Goal: Task Accomplishment & Management: Use online tool/utility

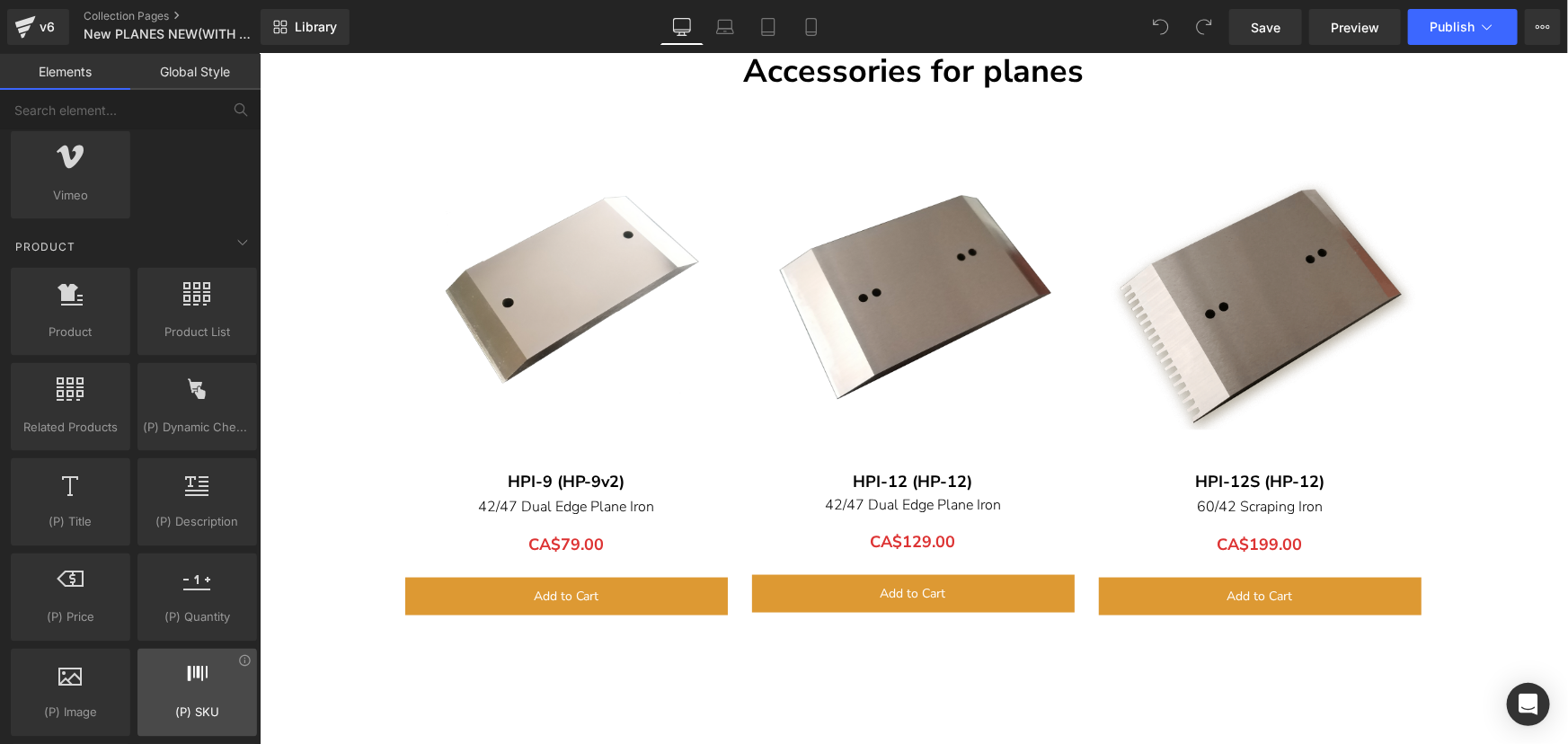
scroll to position [1307, 0]
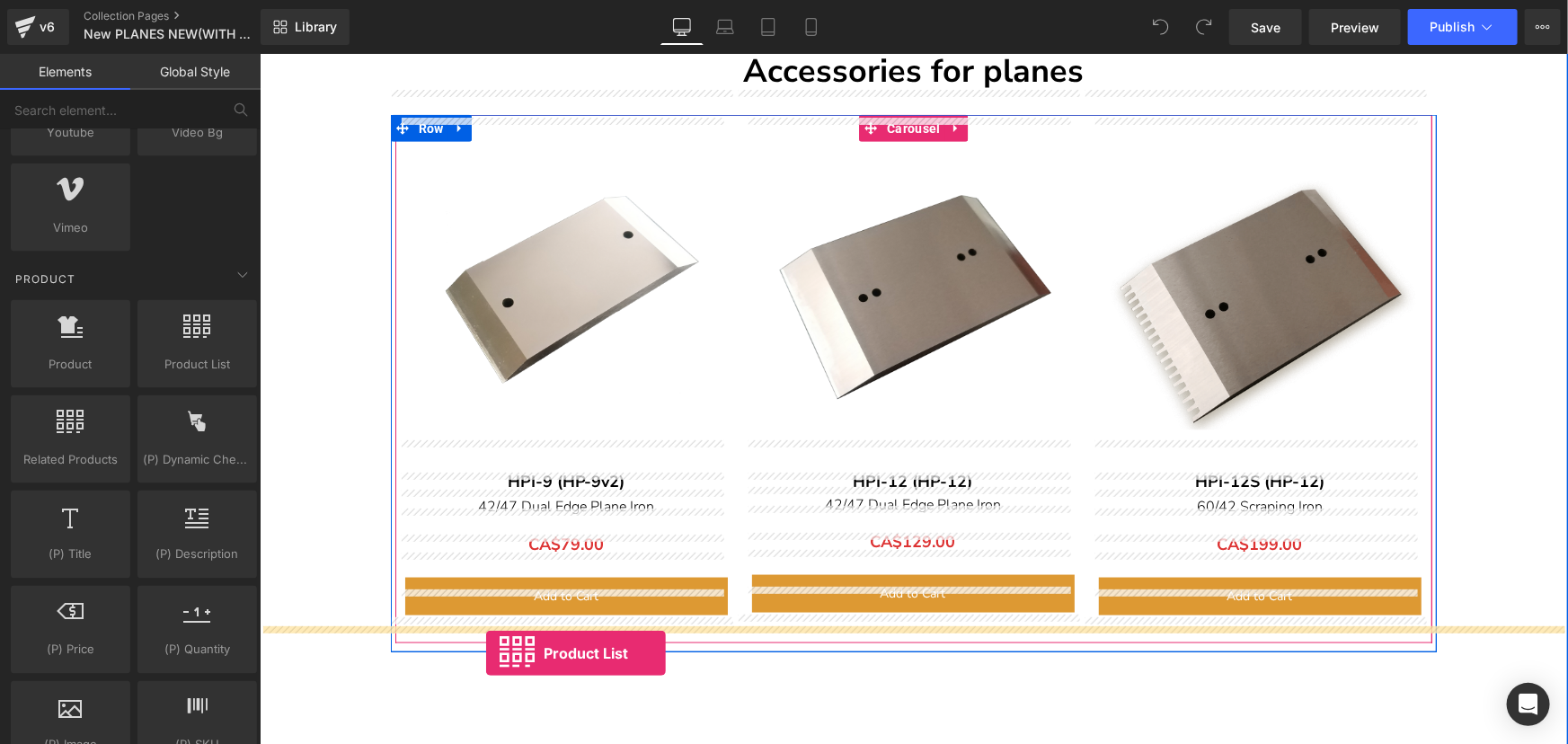
drag, startPoint x: 456, startPoint y: 375, endPoint x: 485, endPoint y: 653, distance: 279.5
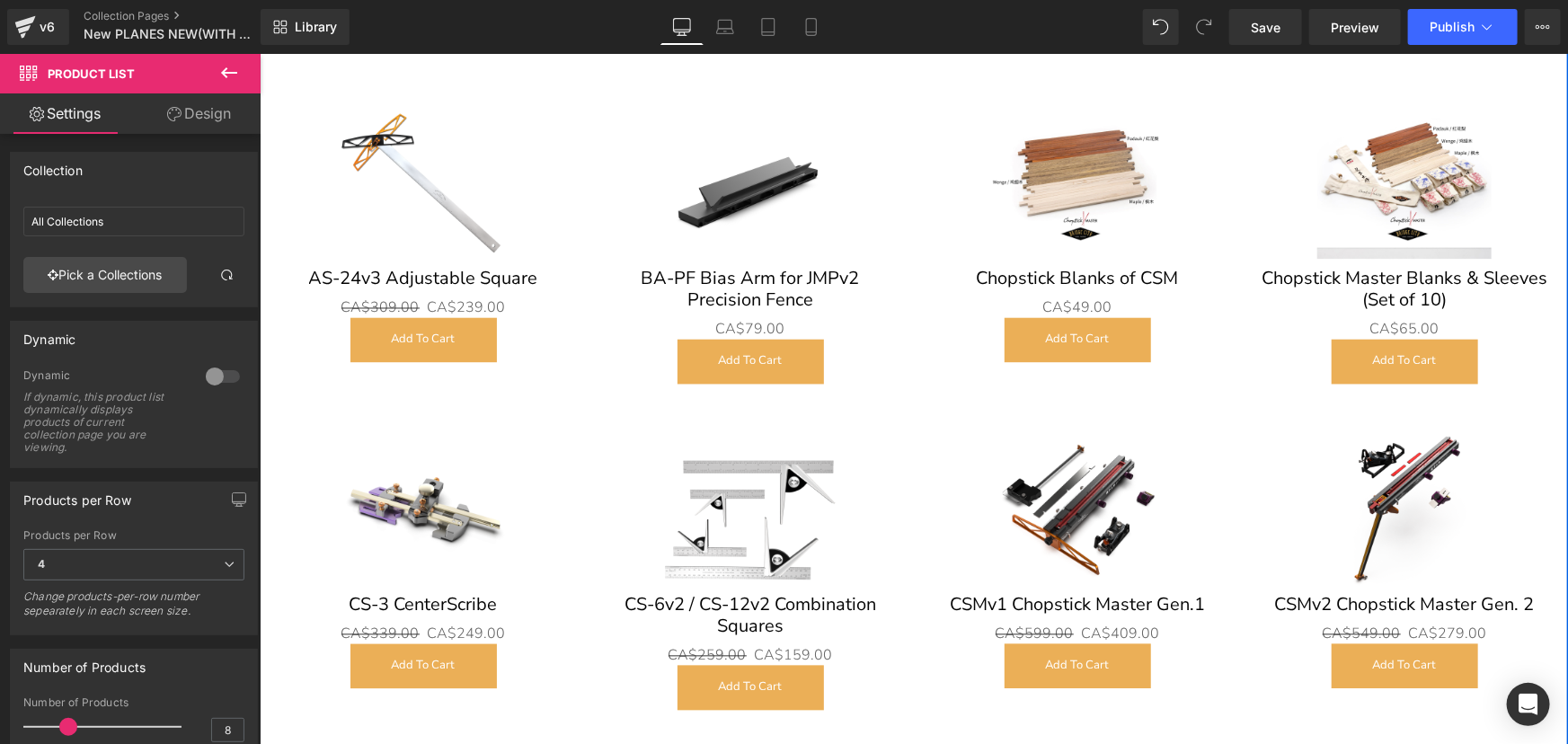
scroll to position [11872, 0]
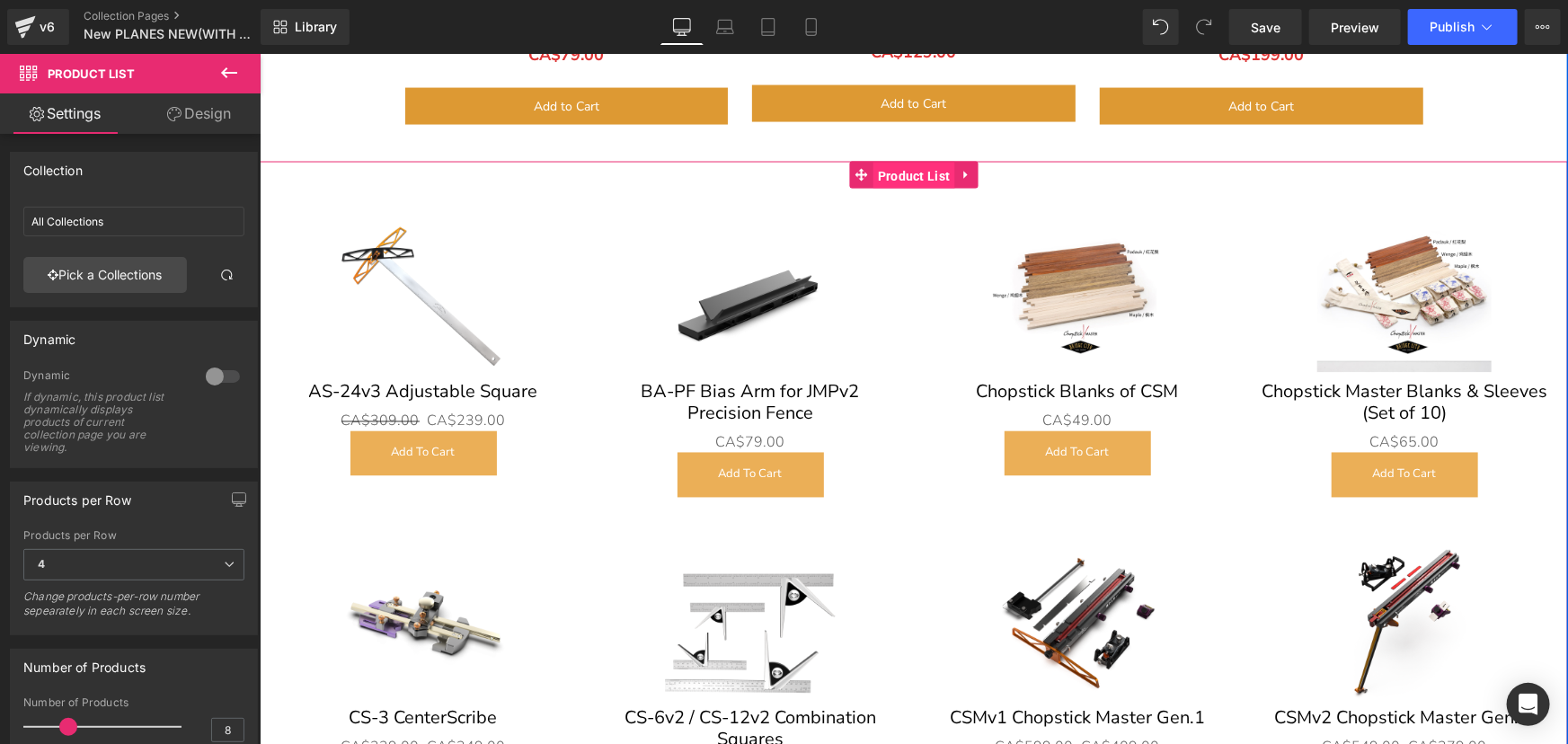
click at [918, 162] on span "Product List" at bounding box center [914, 176] width 82 height 27
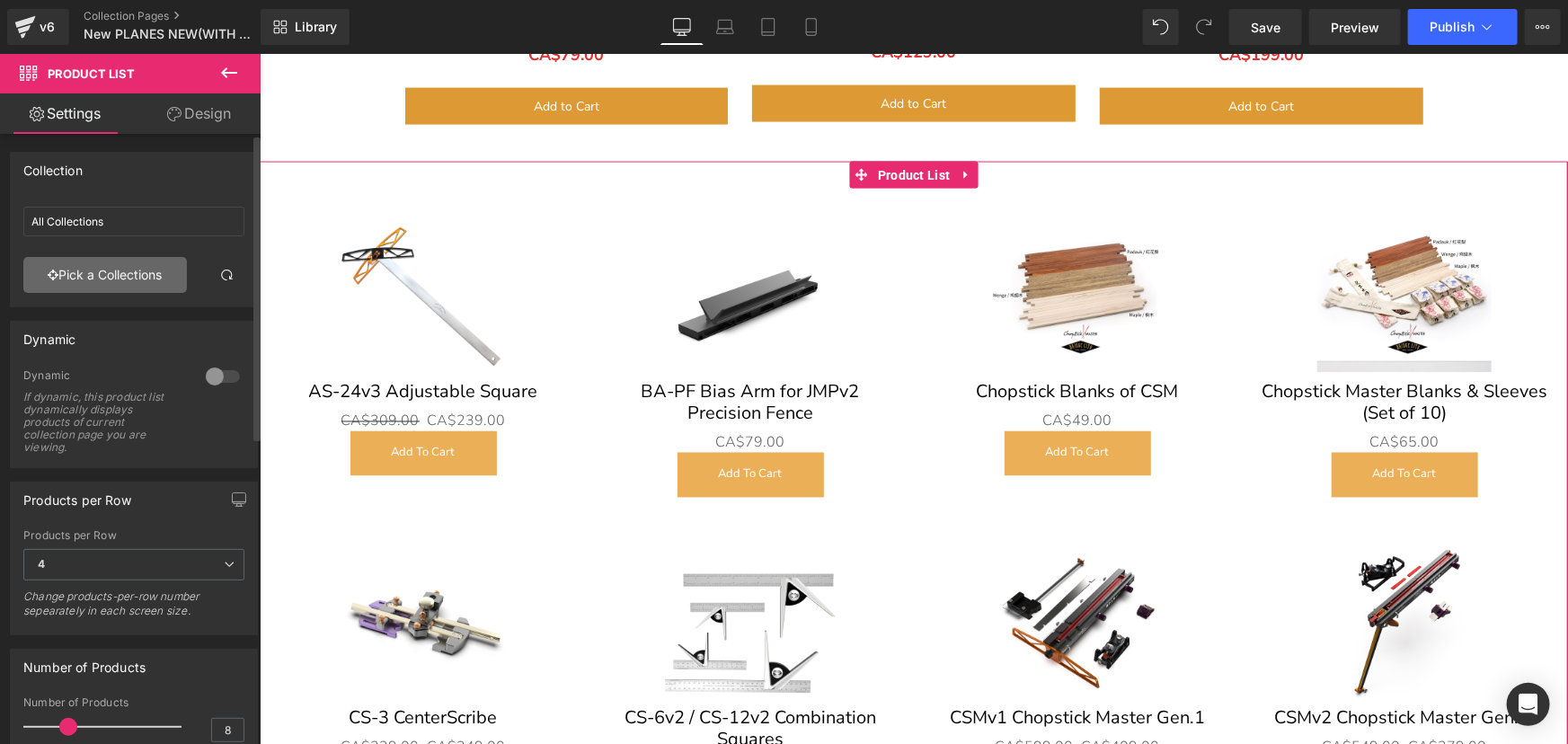
click at [117, 271] on link "Pick a Collections" at bounding box center [105, 275] width 163 height 36
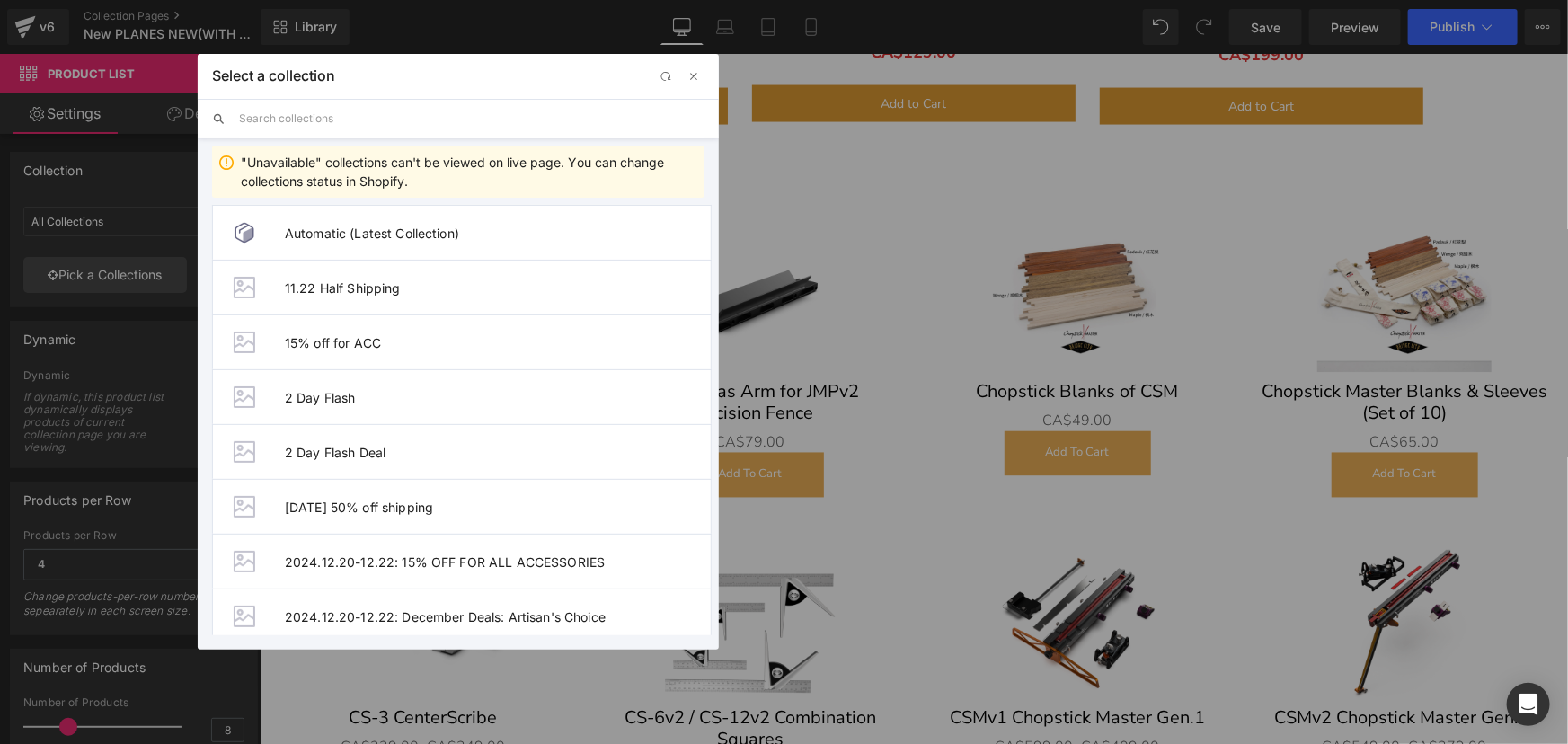
click at [325, 112] on input "text" at bounding box center [471, 118] width 465 height 40
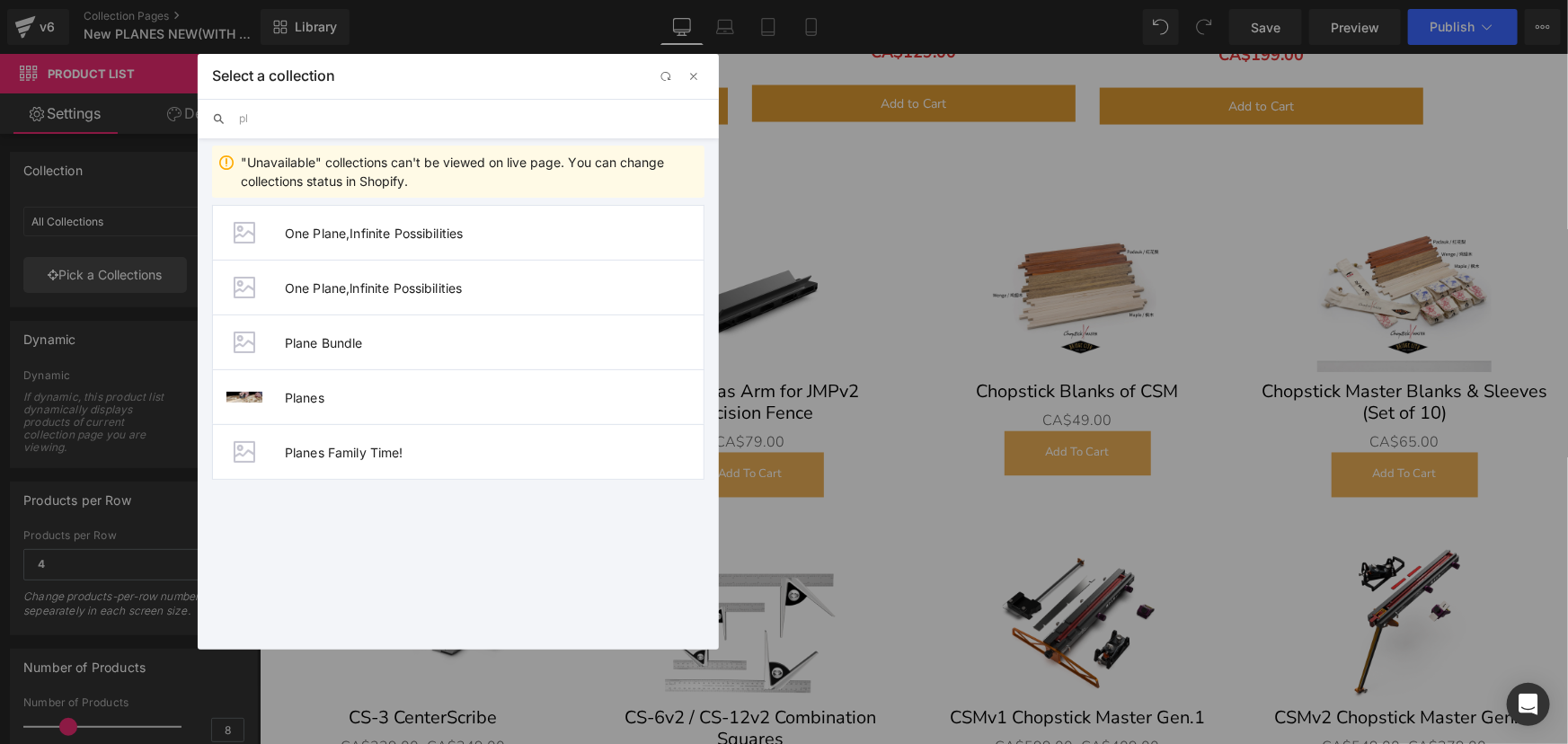
type input "p"
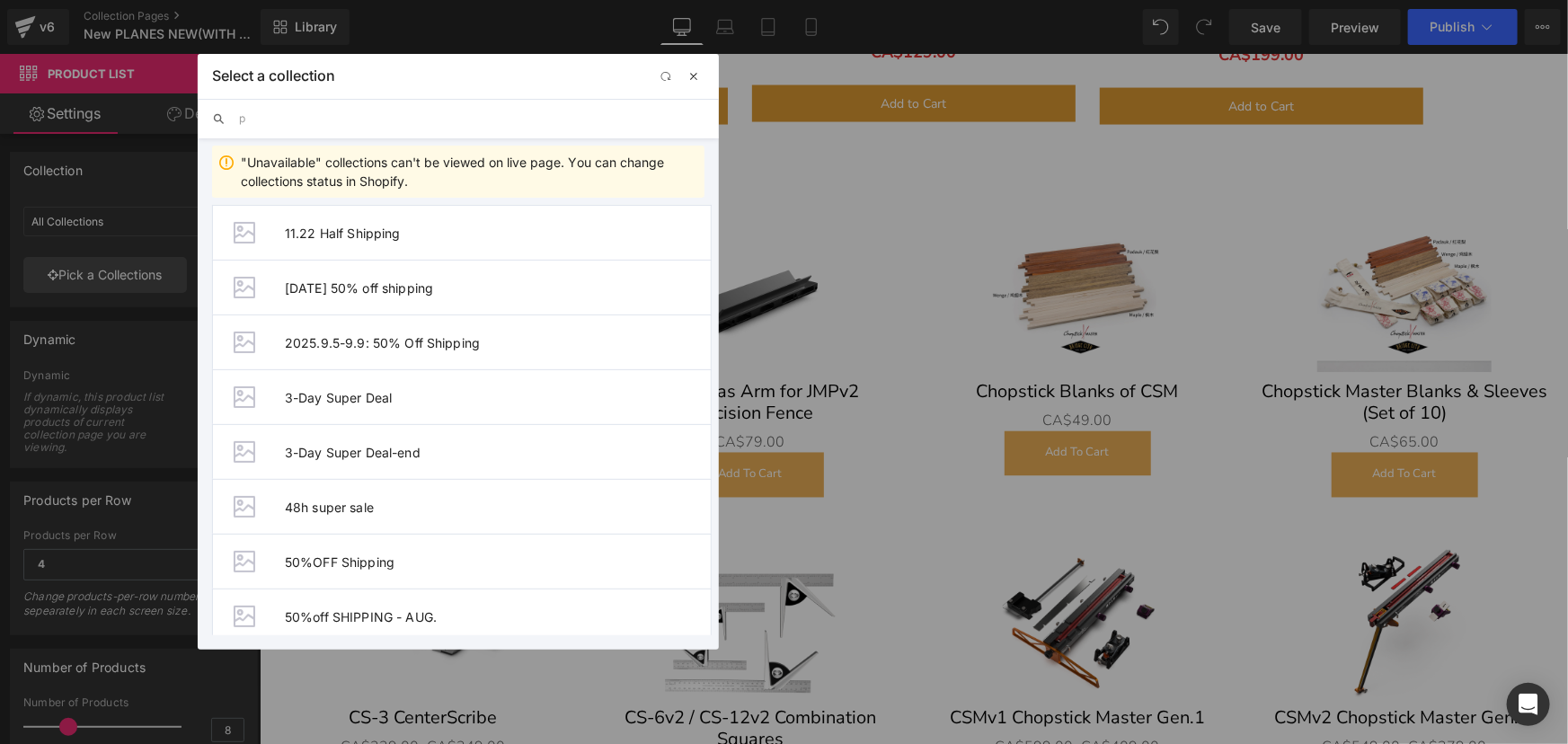
click at [686, 75] on span "button" at bounding box center [693, 76] width 15 height 15
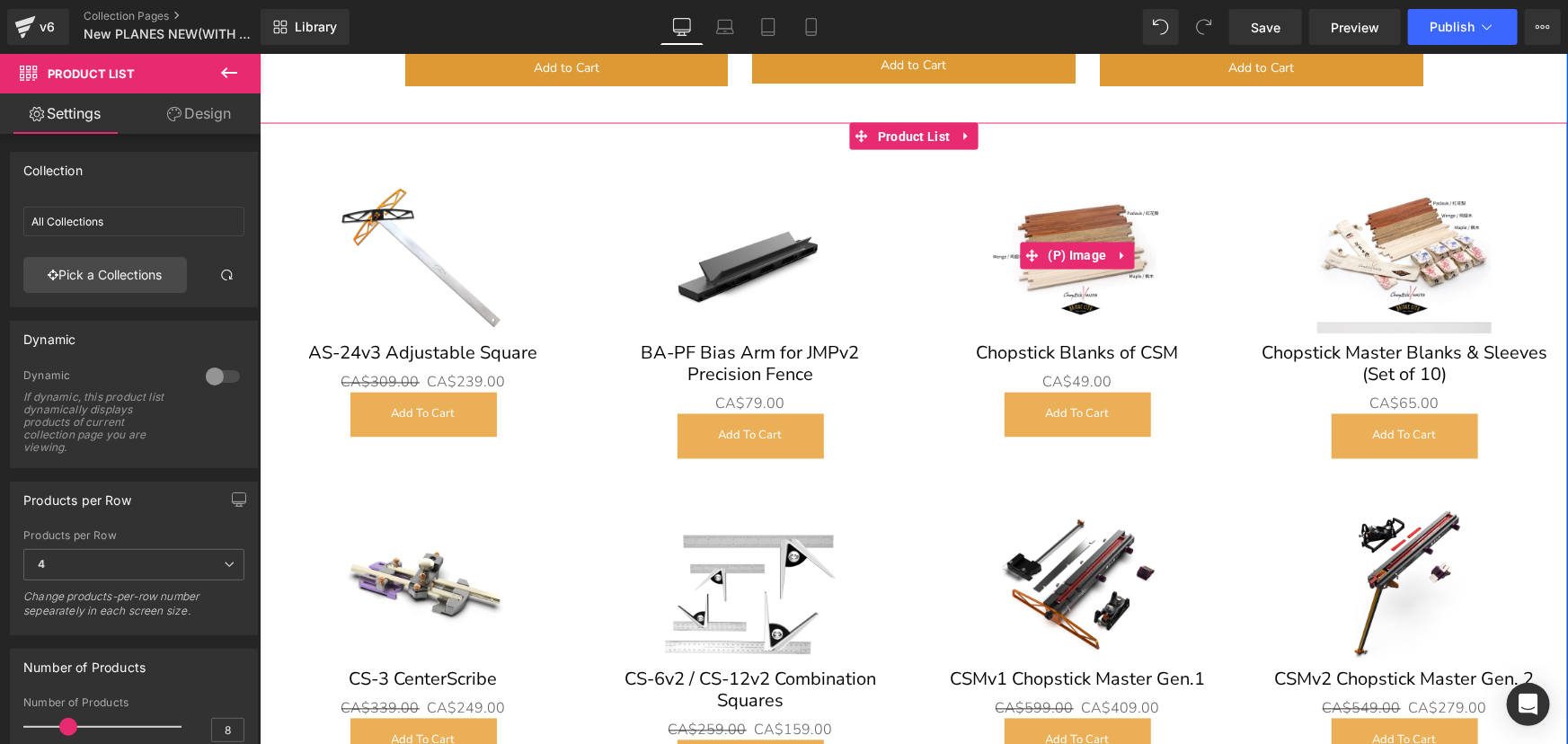
scroll to position [11872, 0]
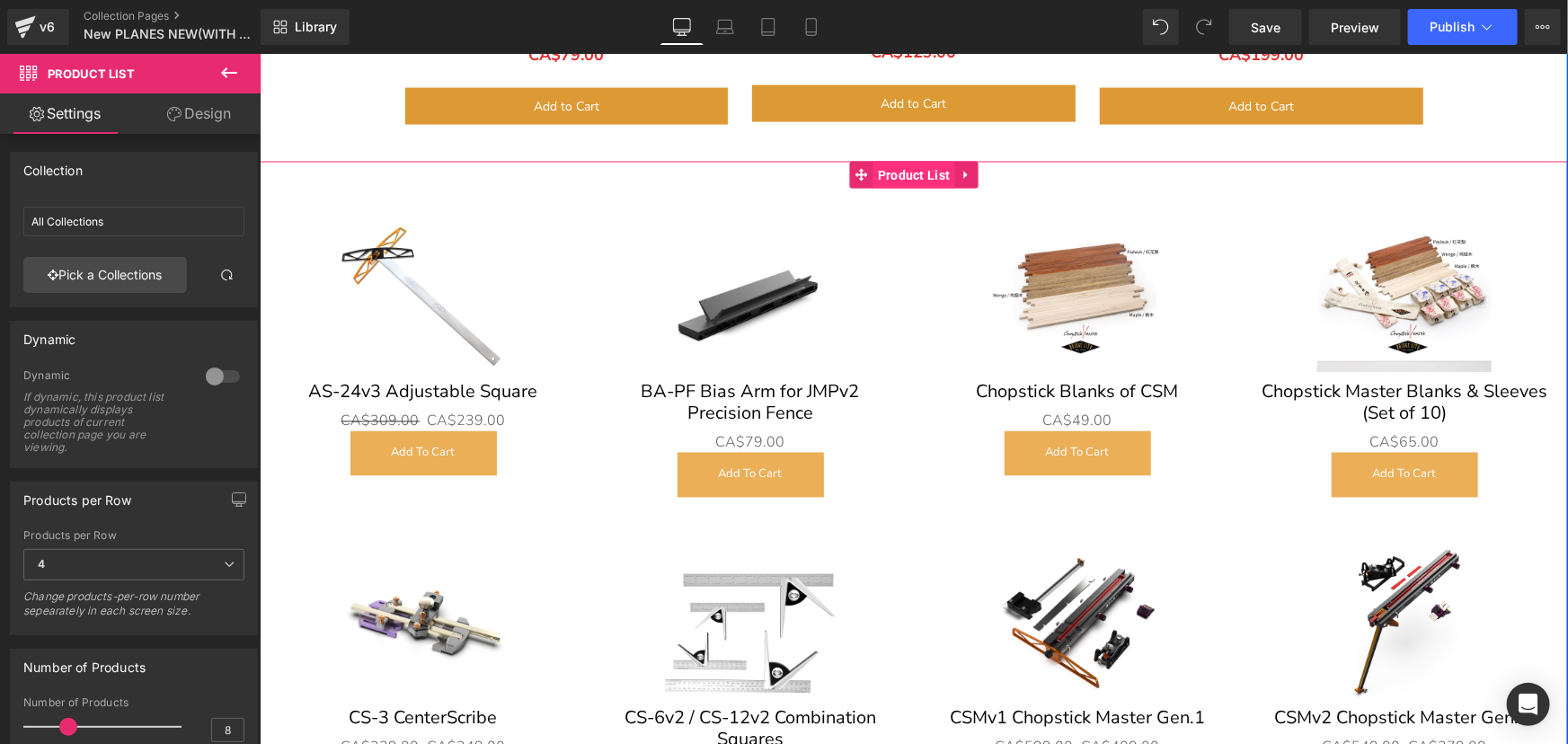
click at [914, 161] on span "Product List" at bounding box center [914, 175] width 82 height 27
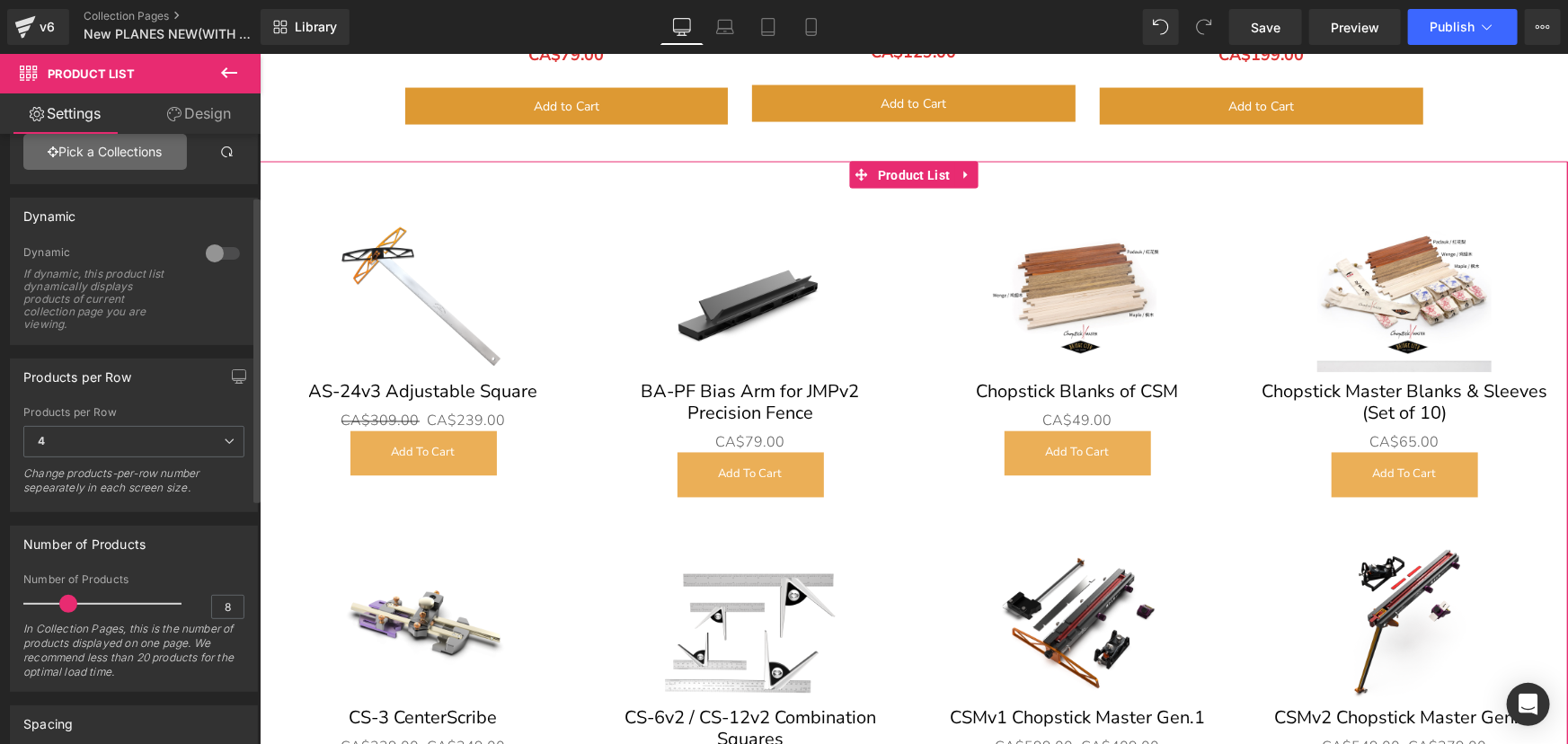
scroll to position [0, 0]
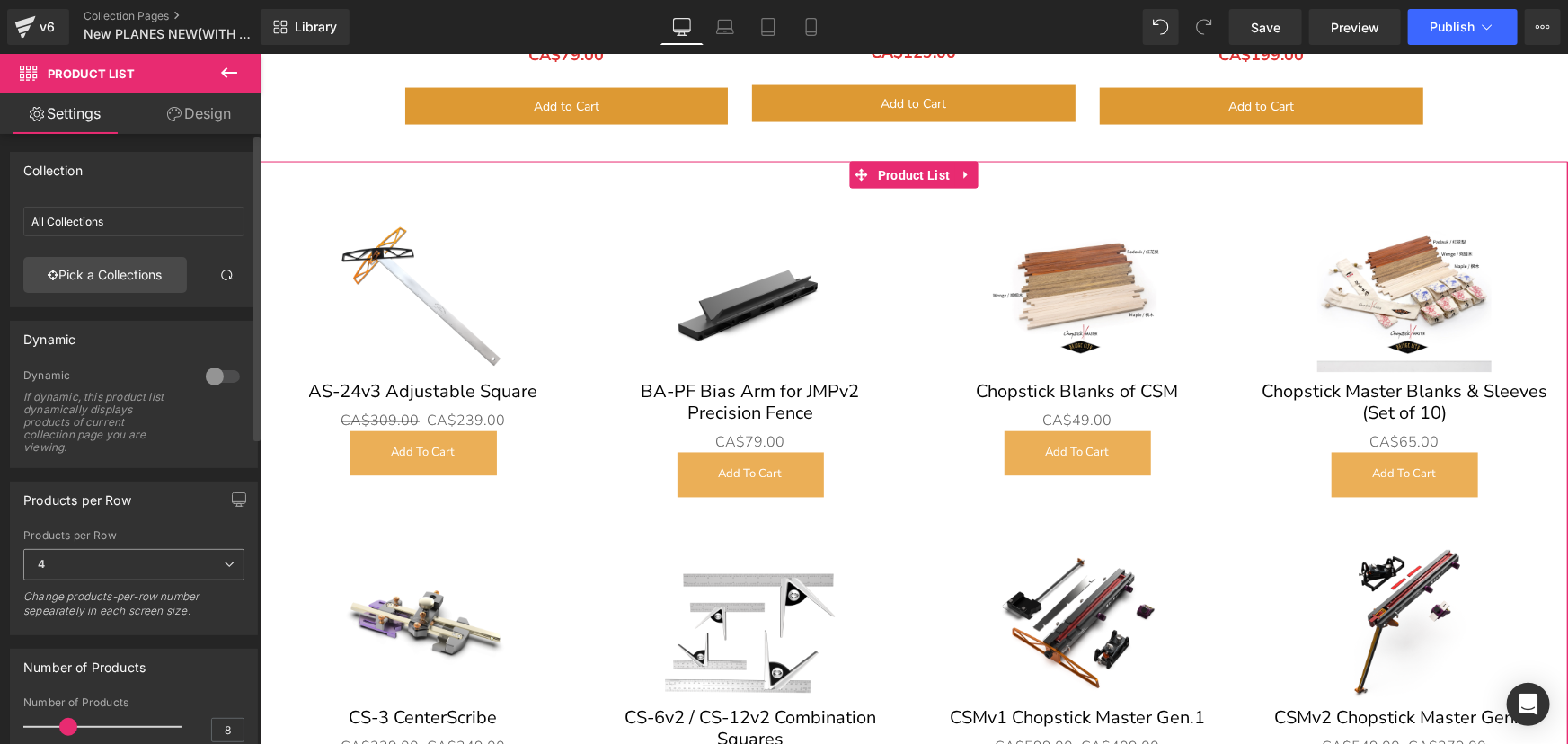
click at [170, 563] on span "4" at bounding box center [134, 564] width 221 height 31
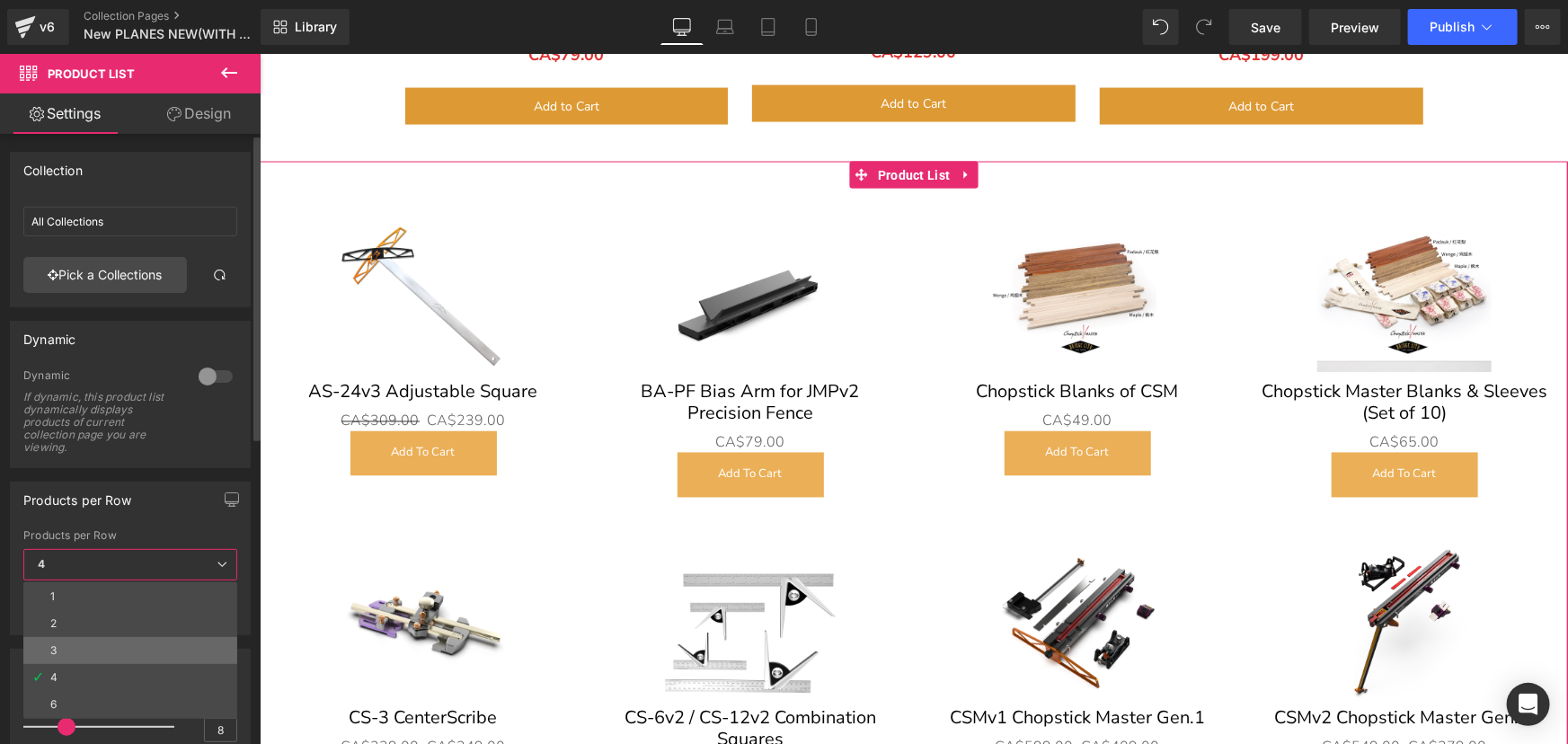
click at [115, 652] on li "3" at bounding box center [130, 651] width 214 height 27
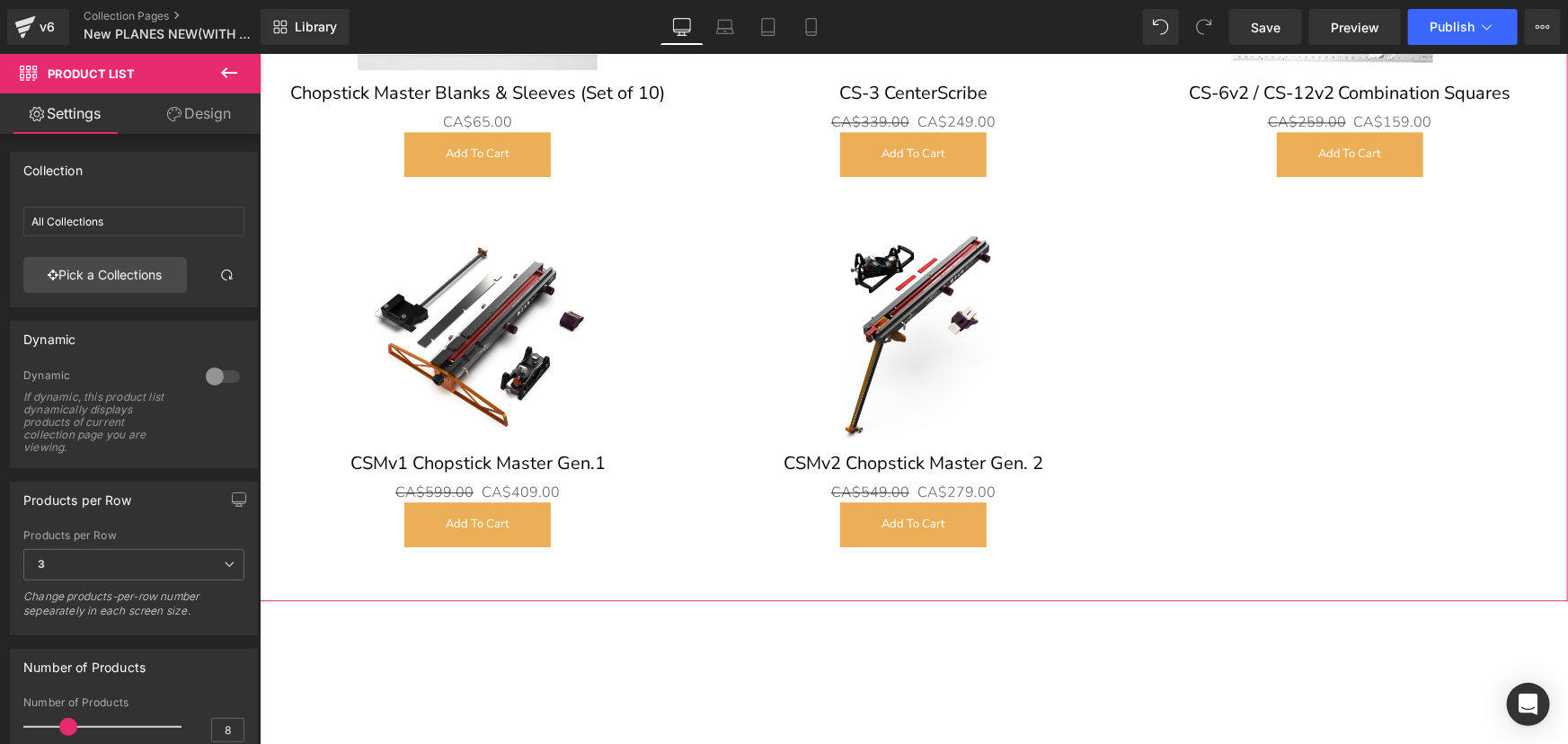
click at [183, 112] on link "Design" at bounding box center [199, 114] width 130 height 41
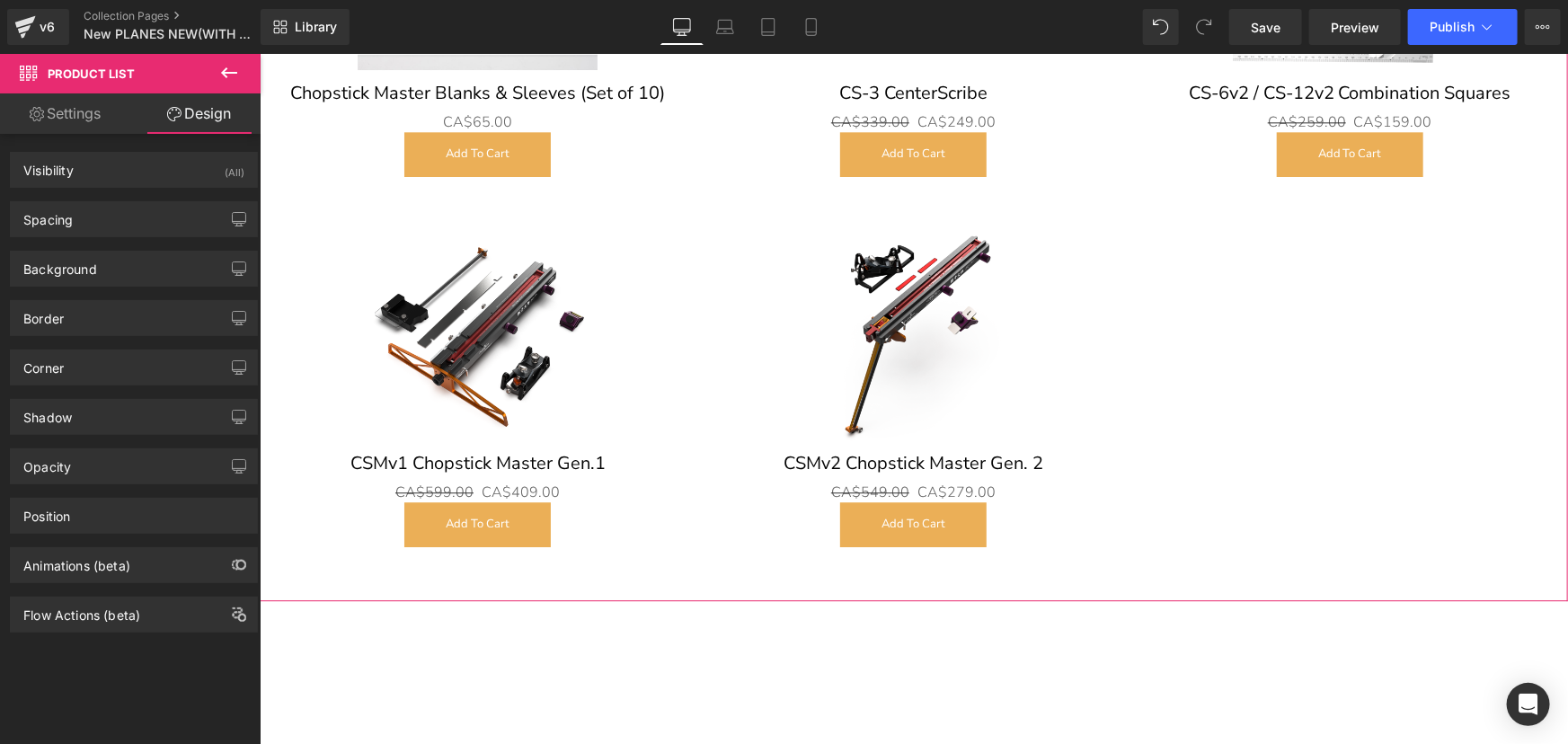
click at [79, 116] on link "Settings" at bounding box center [65, 114] width 130 height 41
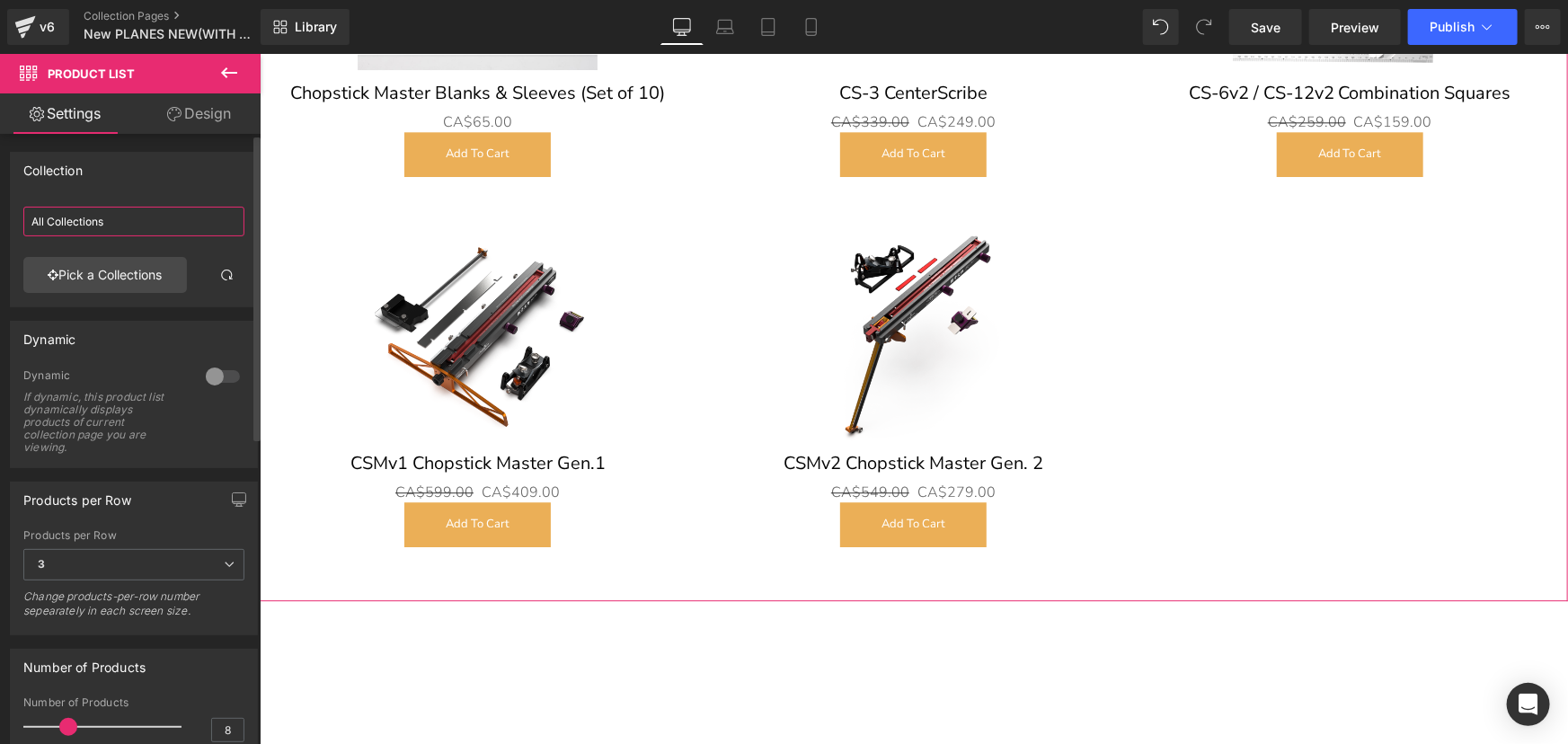
click at [139, 219] on input "All Collections" at bounding box center [134, 221] width 221 height 30
click at [117, 274] on link "Pick a Collections" at bounding box center [105, 275] width 163 height 36
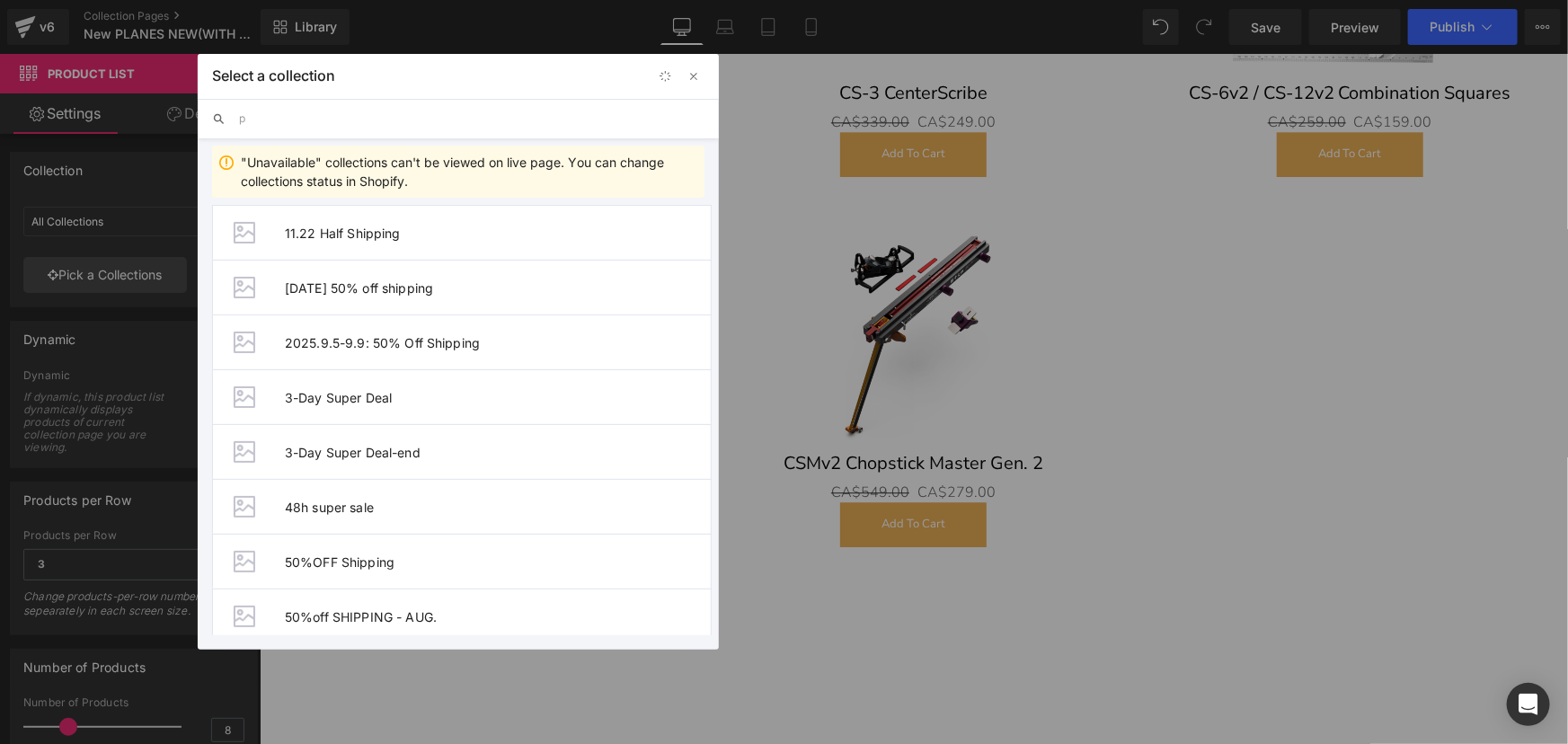
click at [308, 112] on input "p" at bounding box center [471, 118] width 465 height 40
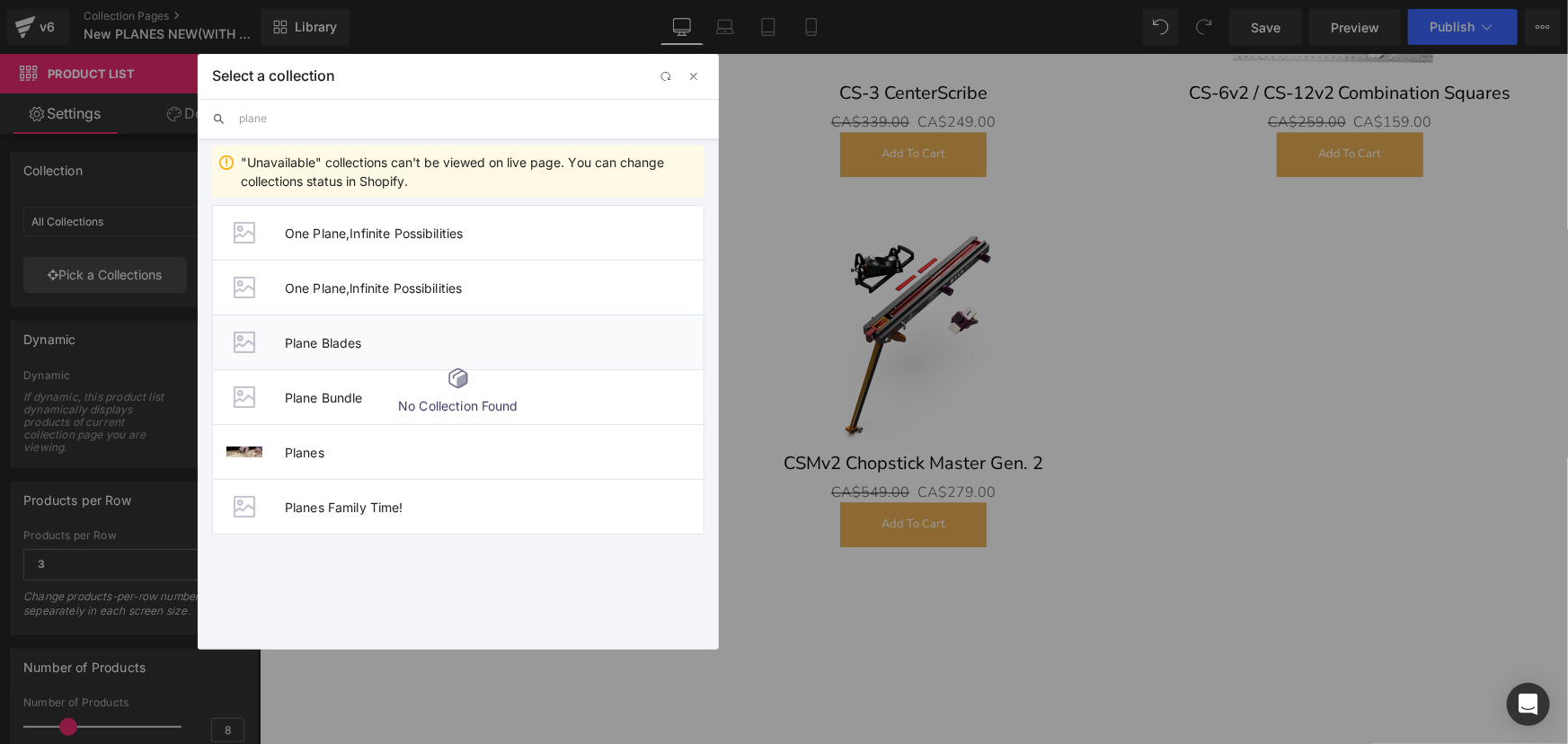
type input "plane"
click at [354, 338] on span "Plane Blades" at bounding box center [493, 343] width 418 height 16
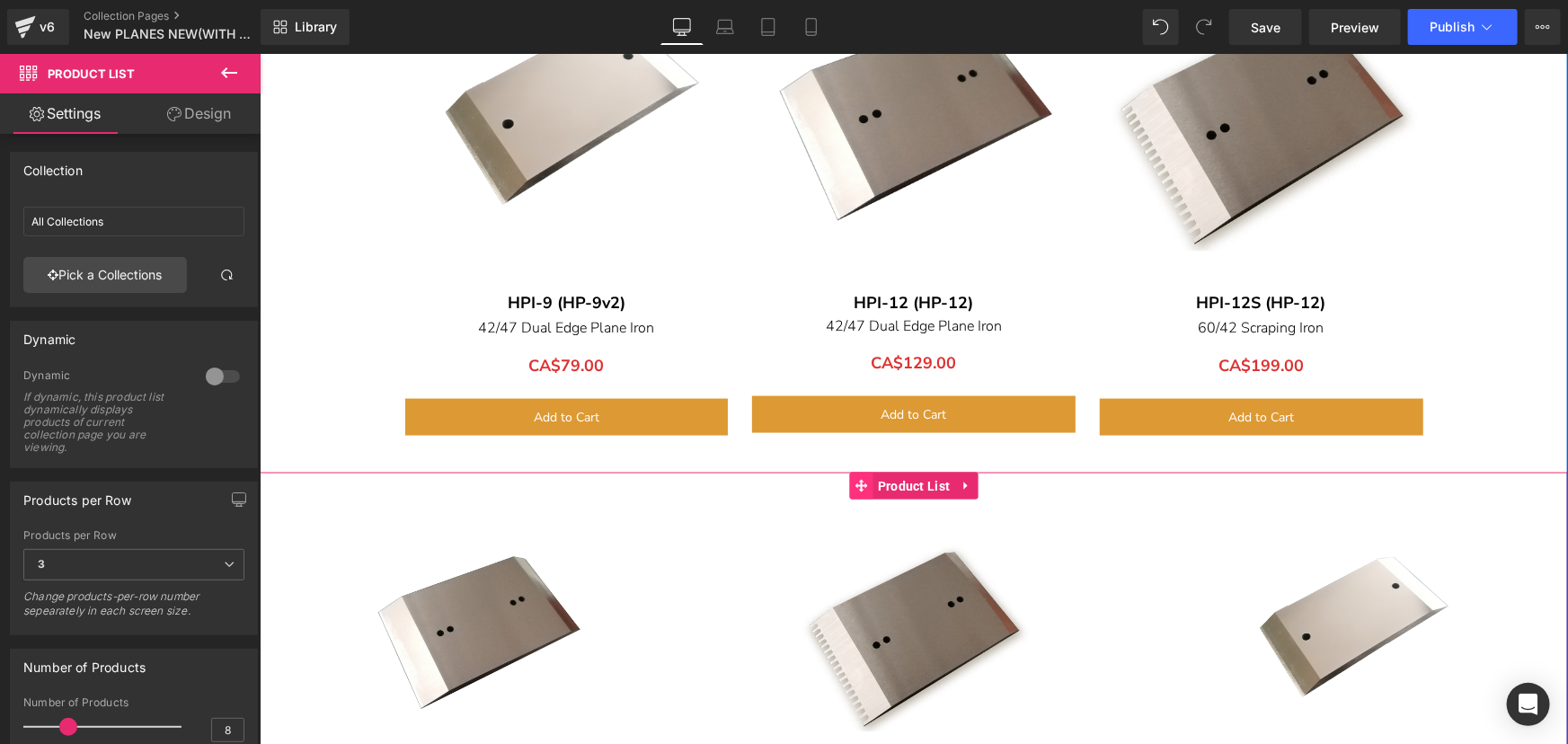
scroll to position [11240, 0]
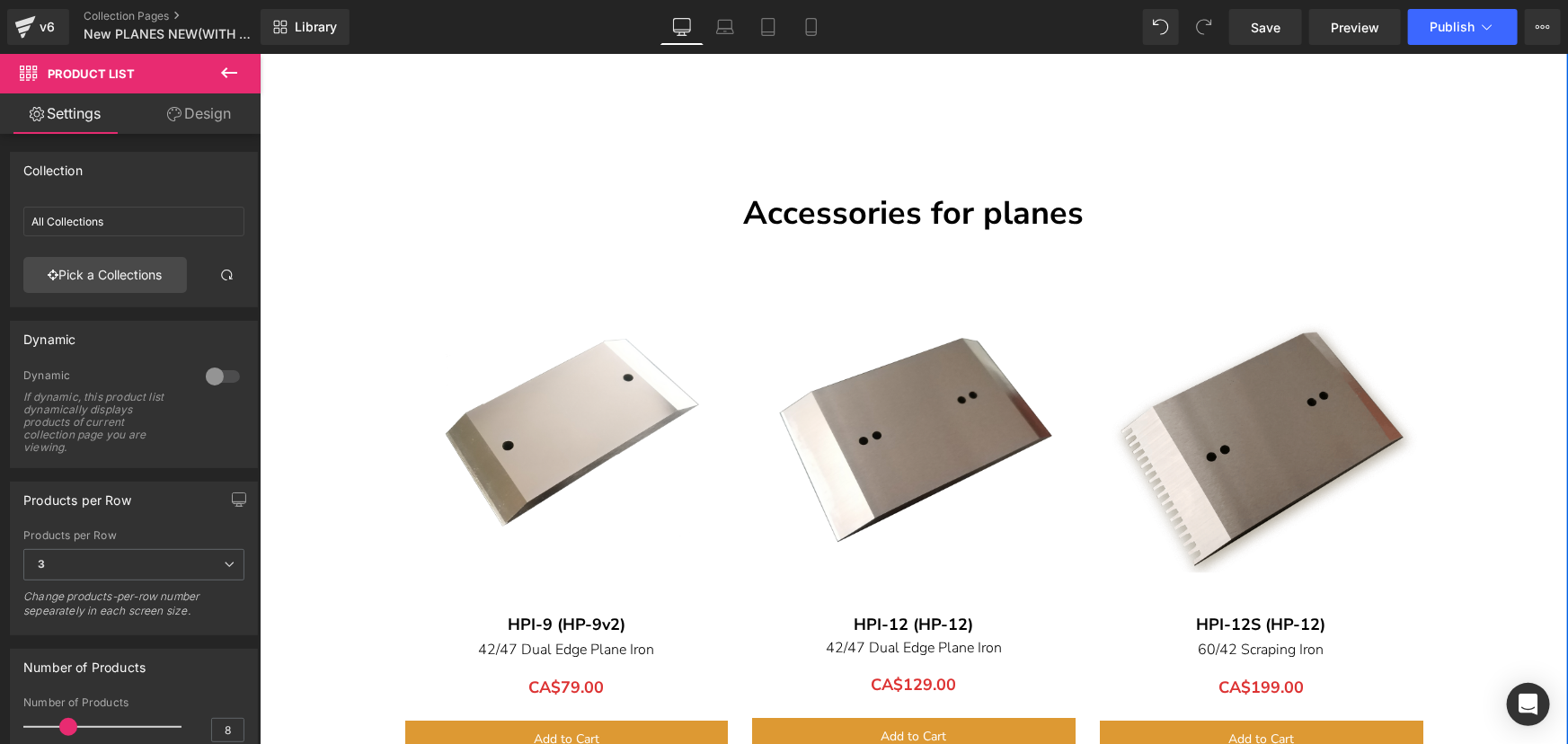
click at [741, 331] on div "Sale Off (P) Image HPI-12 (HP-12) Text Block 42/47 Dual Edge Plane Iron Text Bl…" at bounding box center [912, 520] width 343 height 525
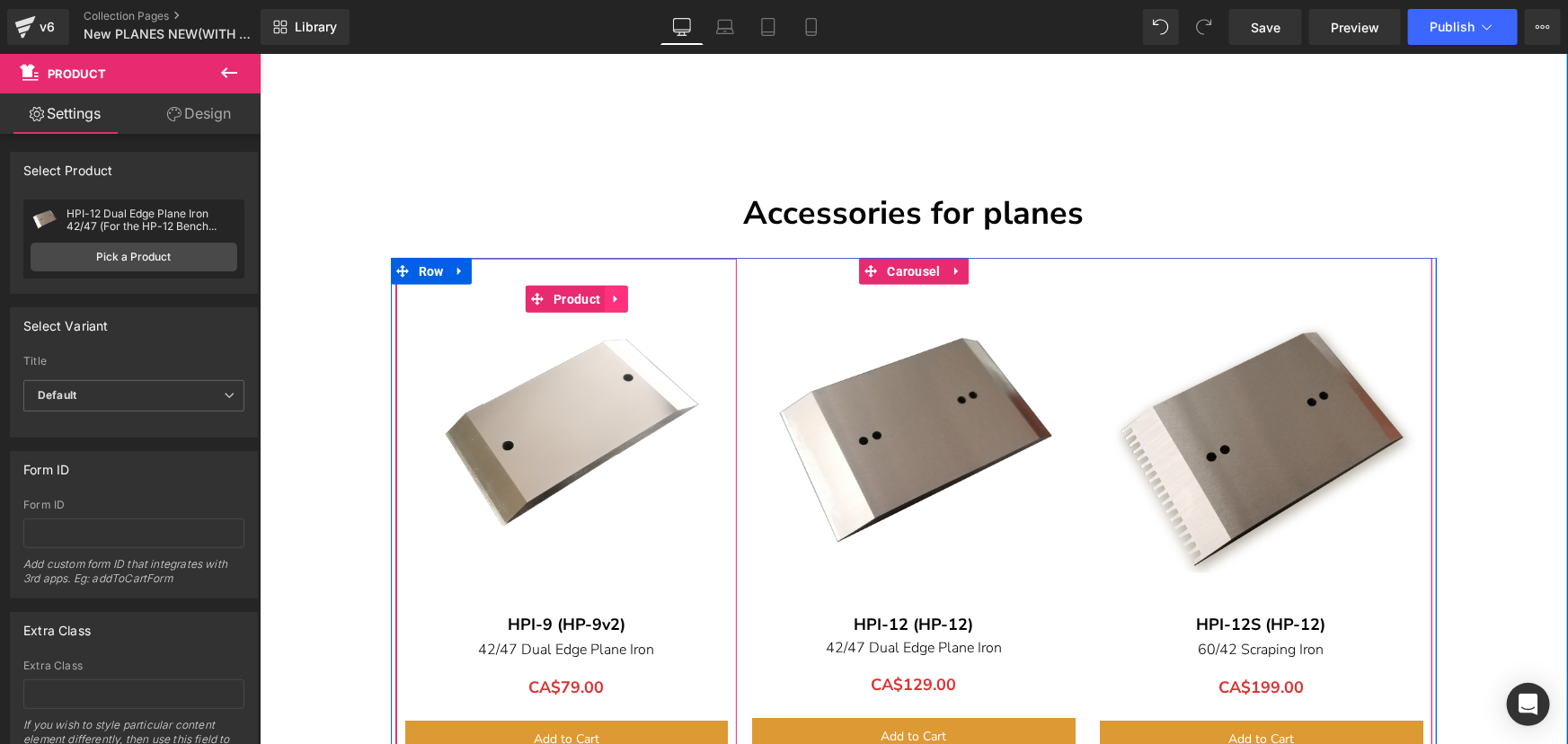
click at [609, 291] on icon at bounding box center [615, 298] width 13 height 14
click at [620, 292] on icon at bounding box center [626, 298] width 13 height 13
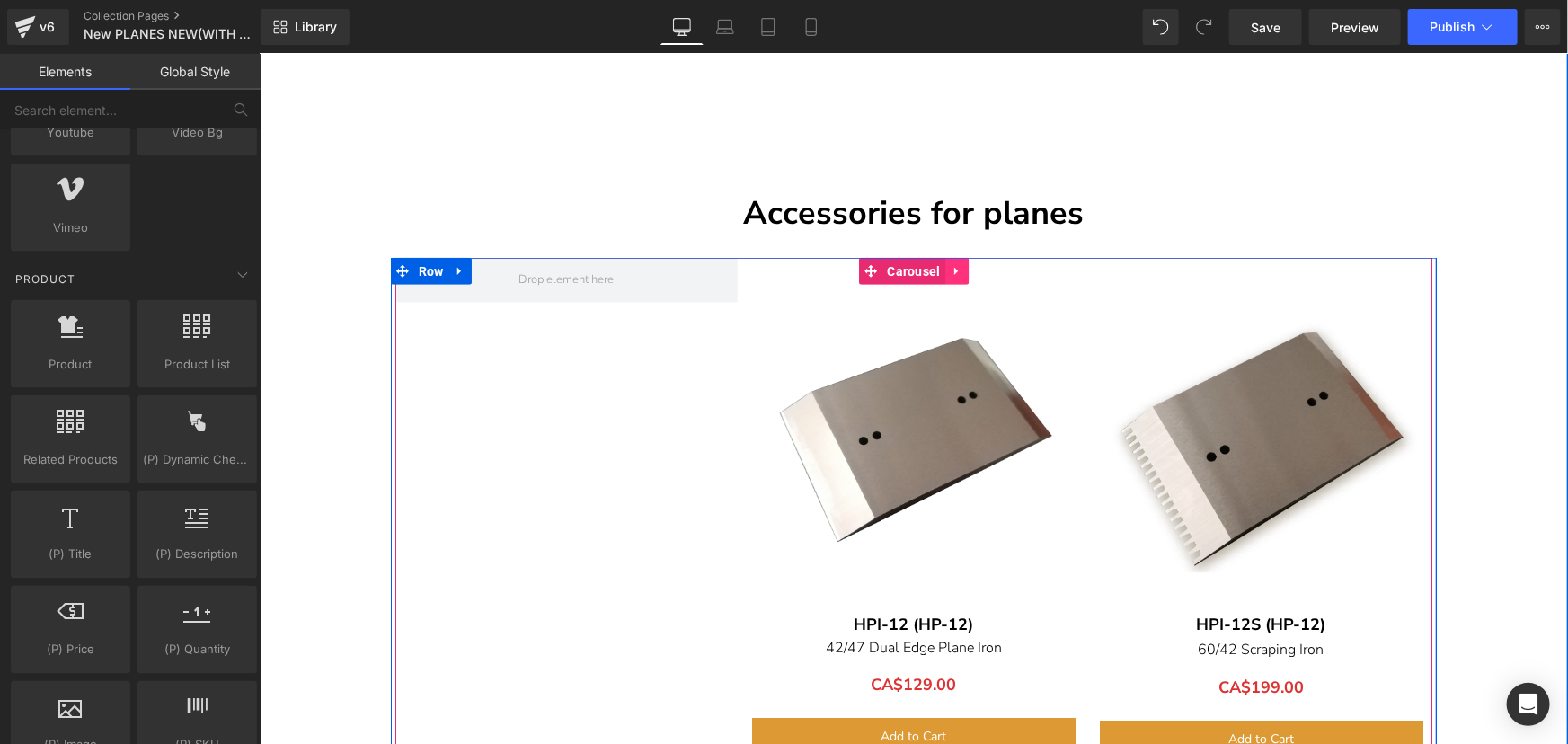
click at [951, 263] on icon at bounding box center [955, 270] width 13 height 14
click at [963, 264] on icon at bounding box center [967, 270] width 13 height 13
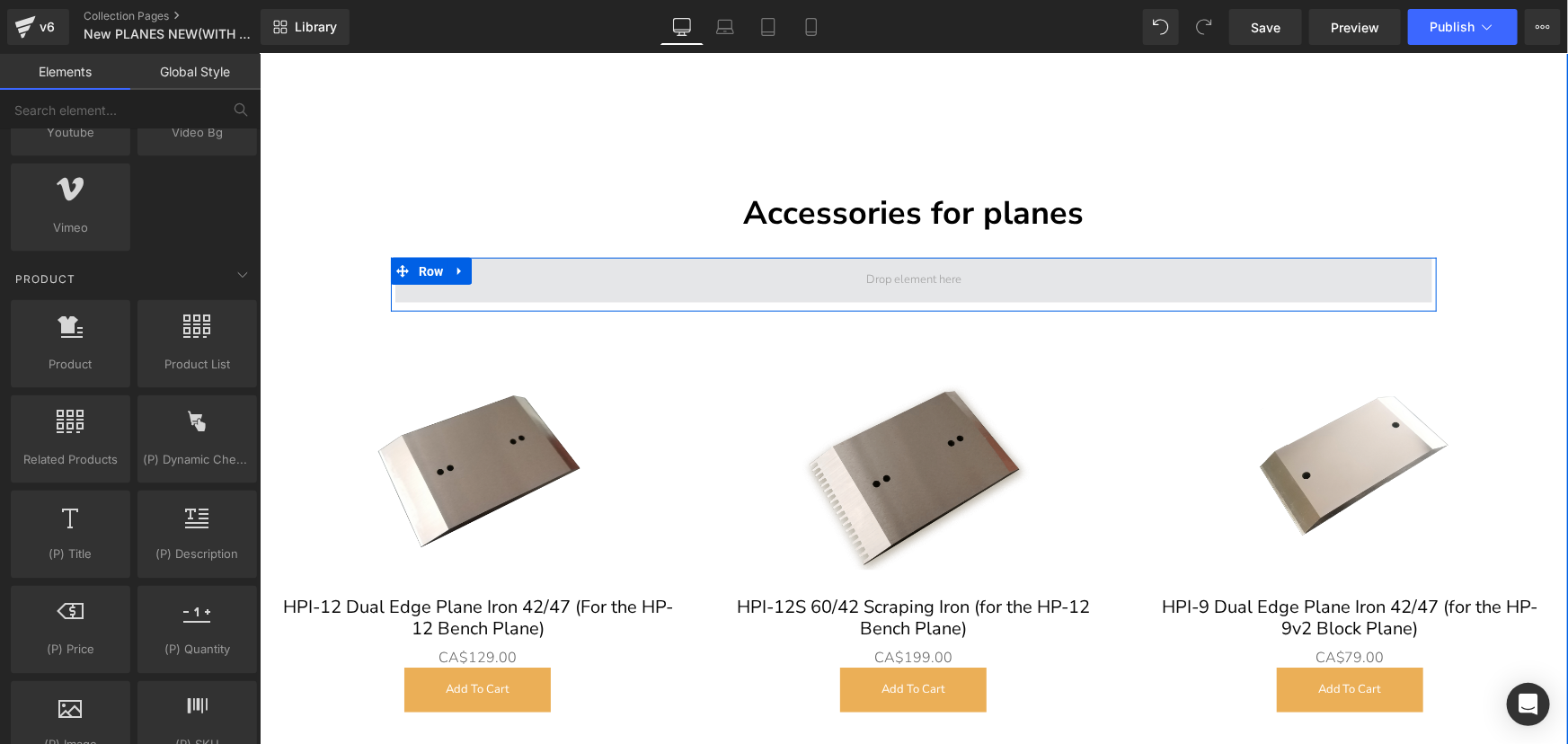
click at [942, 267] on span at bounding box center [913, 280] width 108 height 25
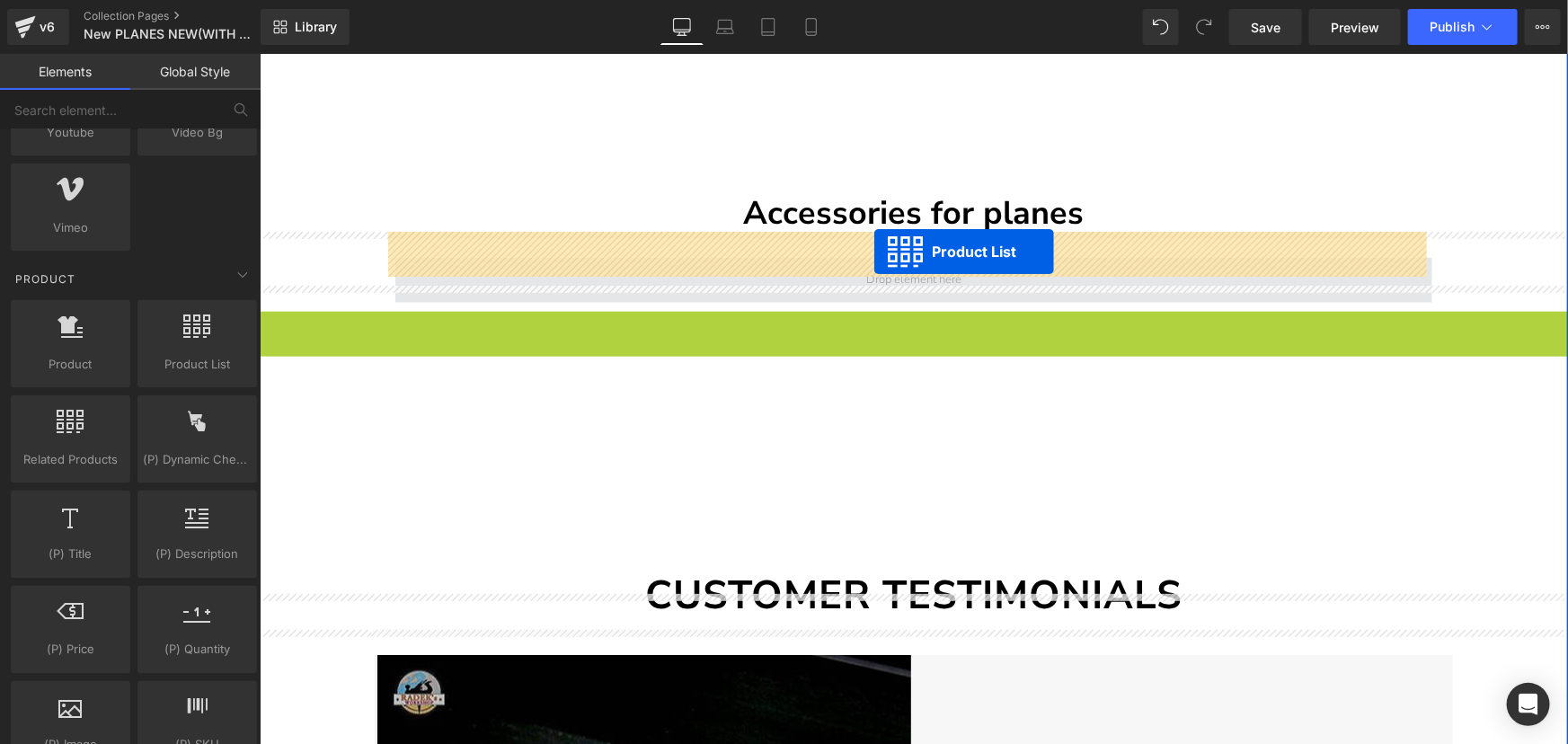
drag, startPoint x: 897, startPoint y: 304, endPoint x: 873, endPoint y: 250, distance: 59.1
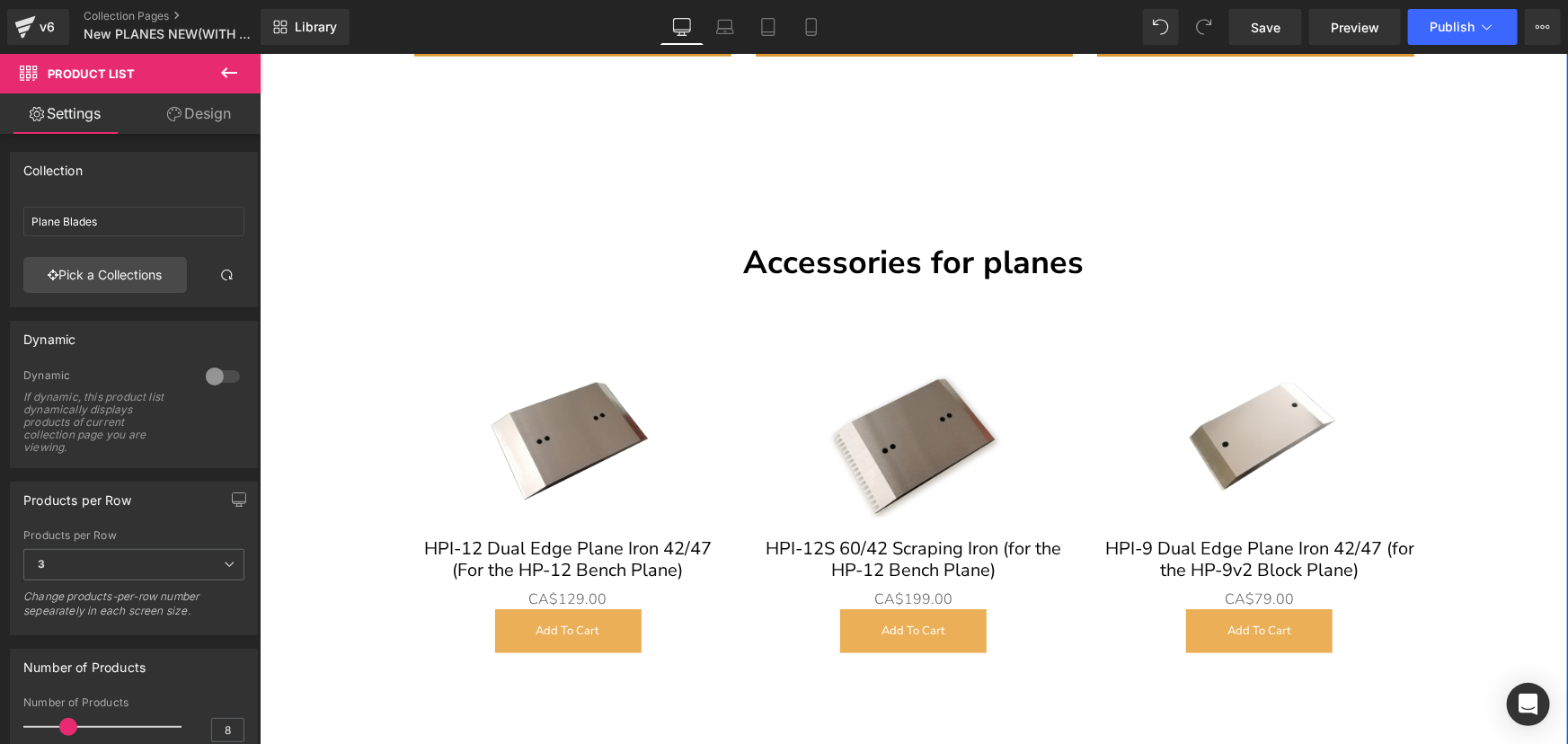
scroll to position [11158, 0]
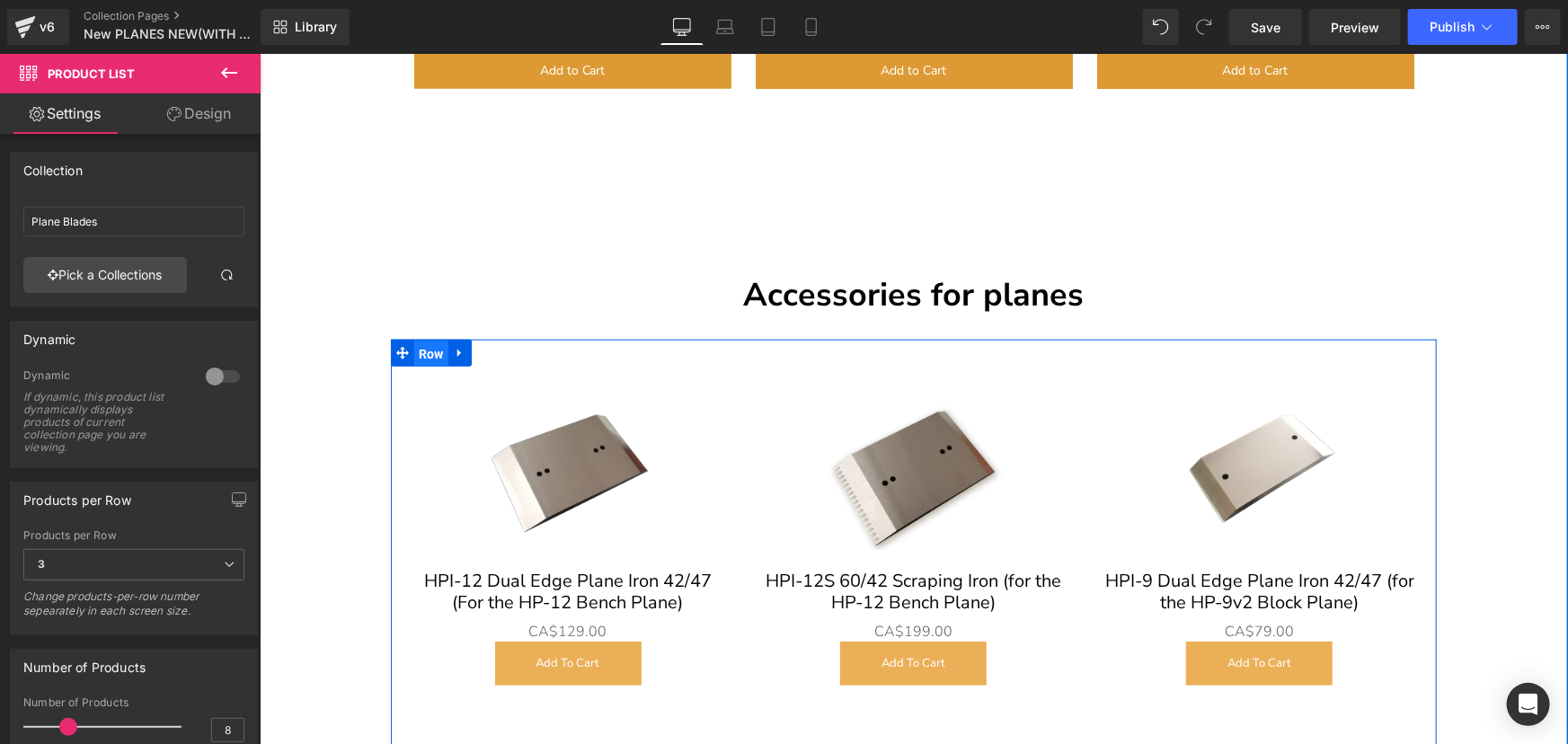
click at [432, 340] on span "Row" at bounding box center [430, 354] width 34 height 27
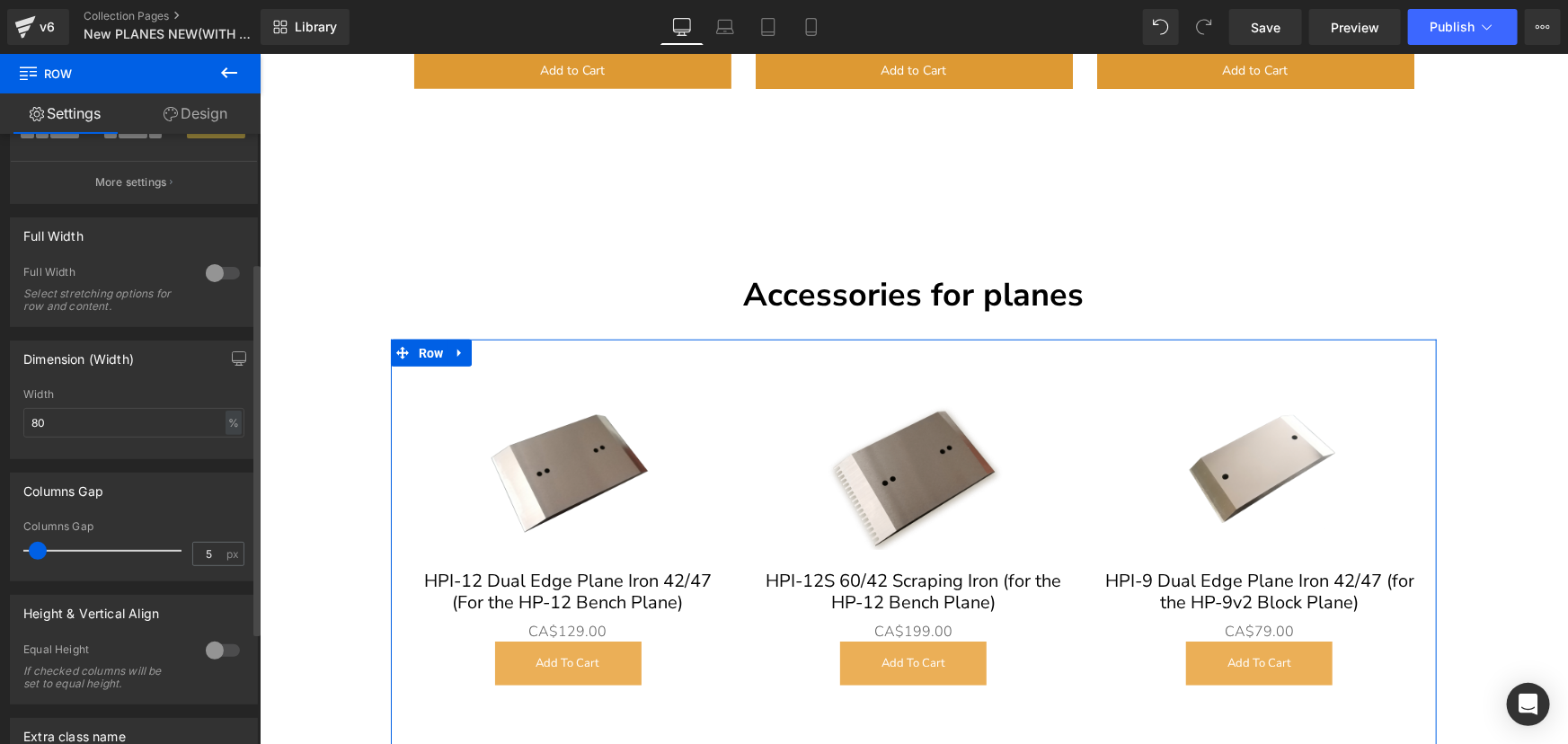
scroll to position [245, 0]
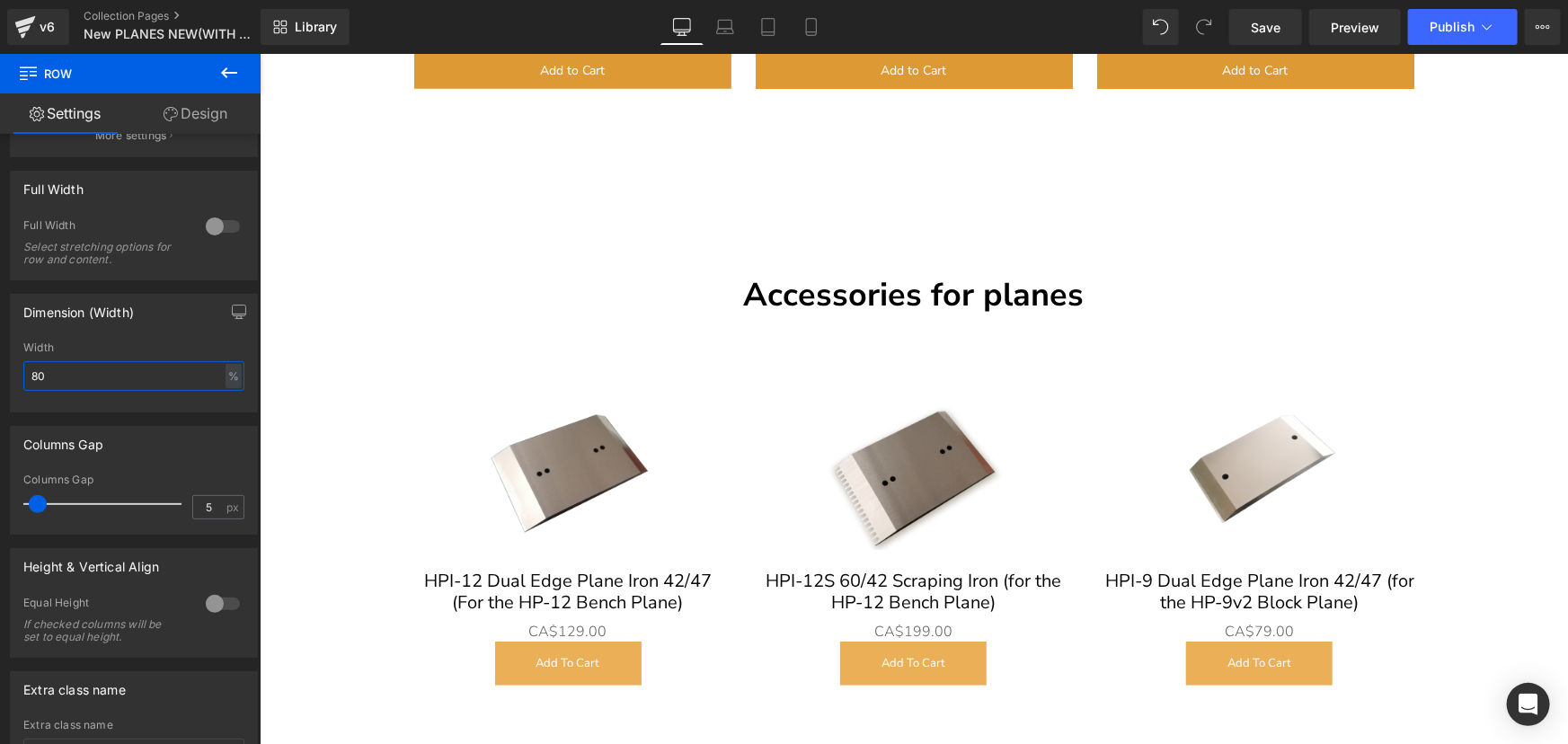
drag, startPoint x: 49, startPoint y: 373, endPoint x: -73, endPoint y: 368, distance: 122.1
click at [0, 368] on html "Row You are previewing how the will restyle your page. You can not edit Element…" at bounding box center [784, 372] width 1568 height 744
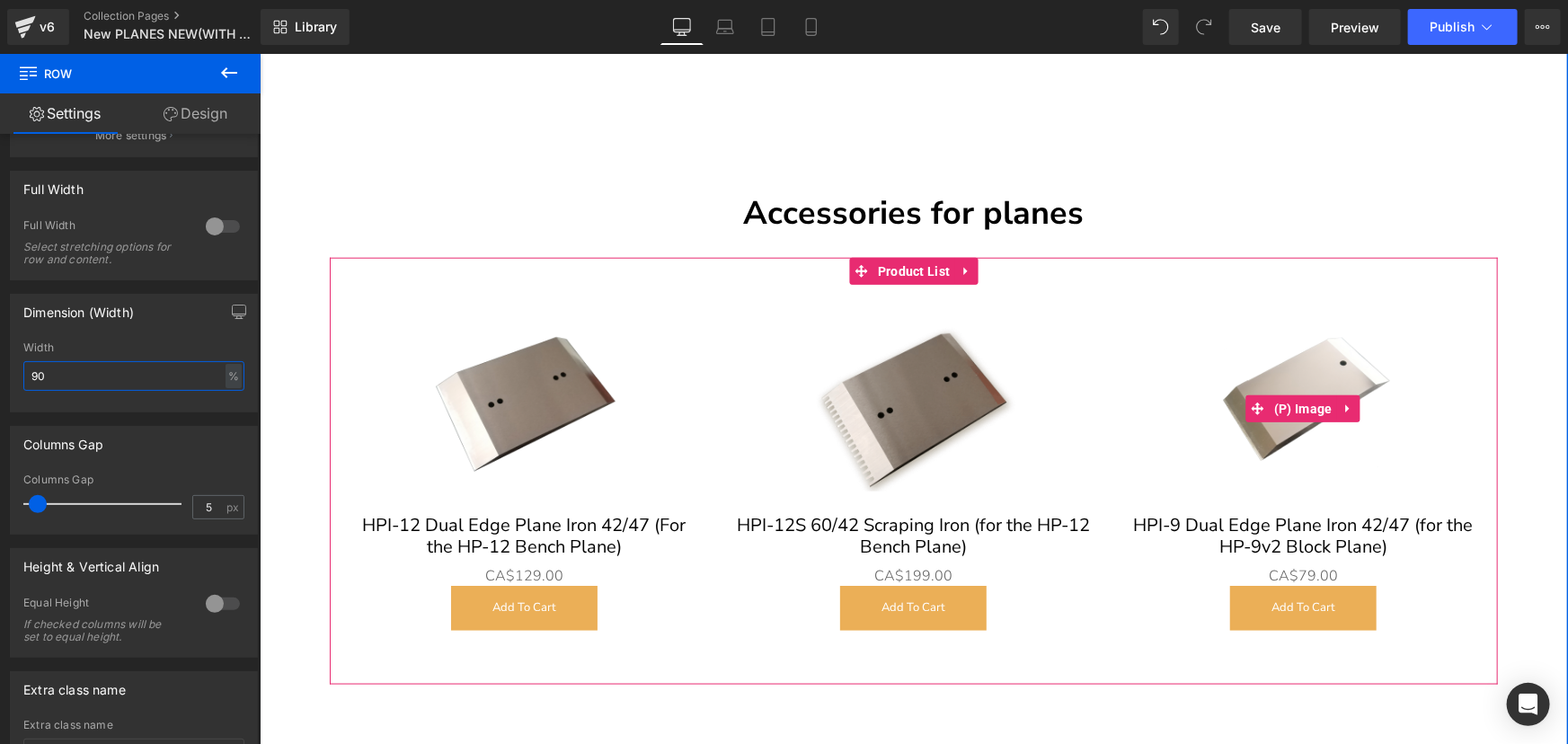
scroll to position [11321, 0]
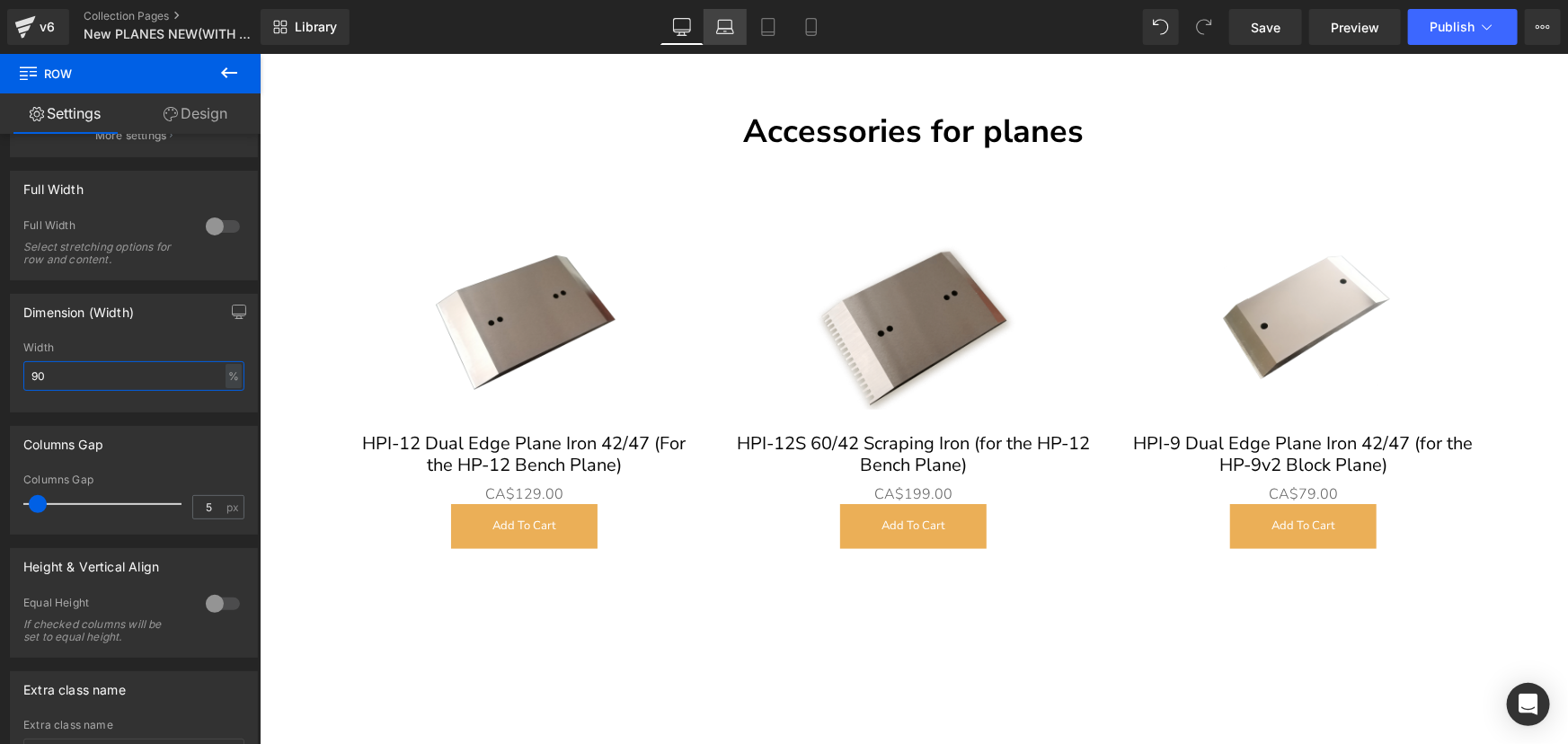
type input "90"
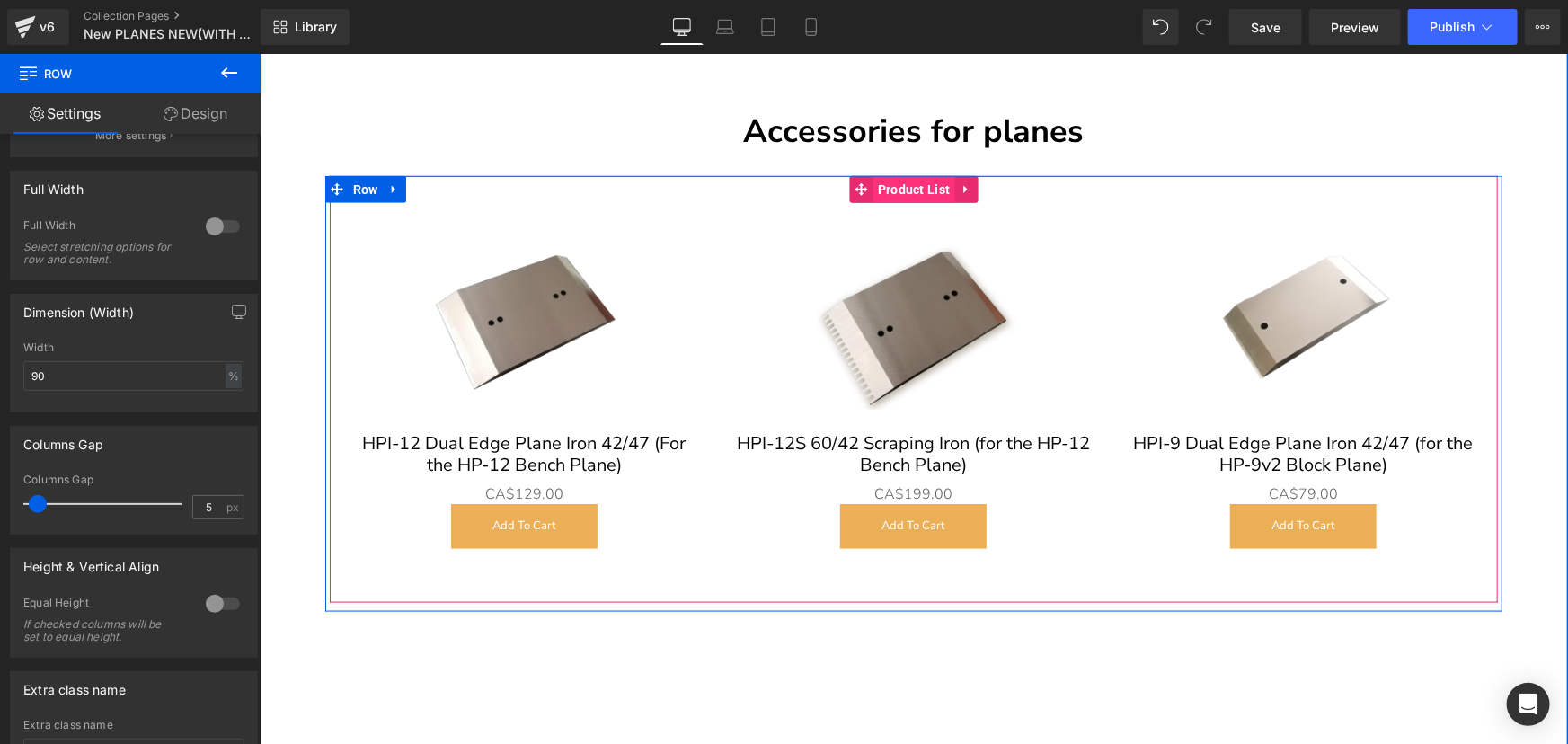
click at [920, 175] on span "Product List" at bounding box center [914, 188] width 82 height 27
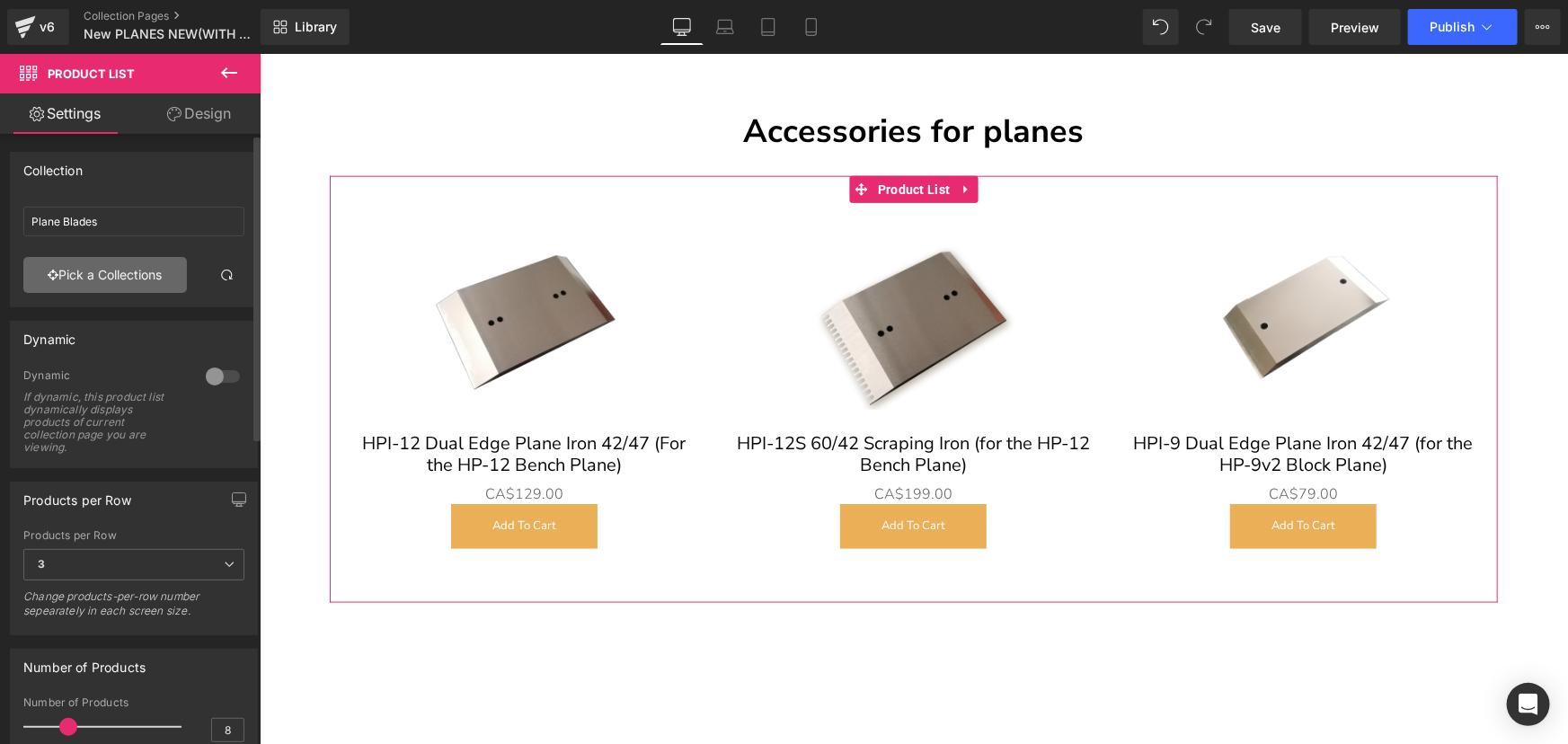
click at [127, 276] on link "Pick a Collections" at bounding box center [105, 275] width 163 height 36
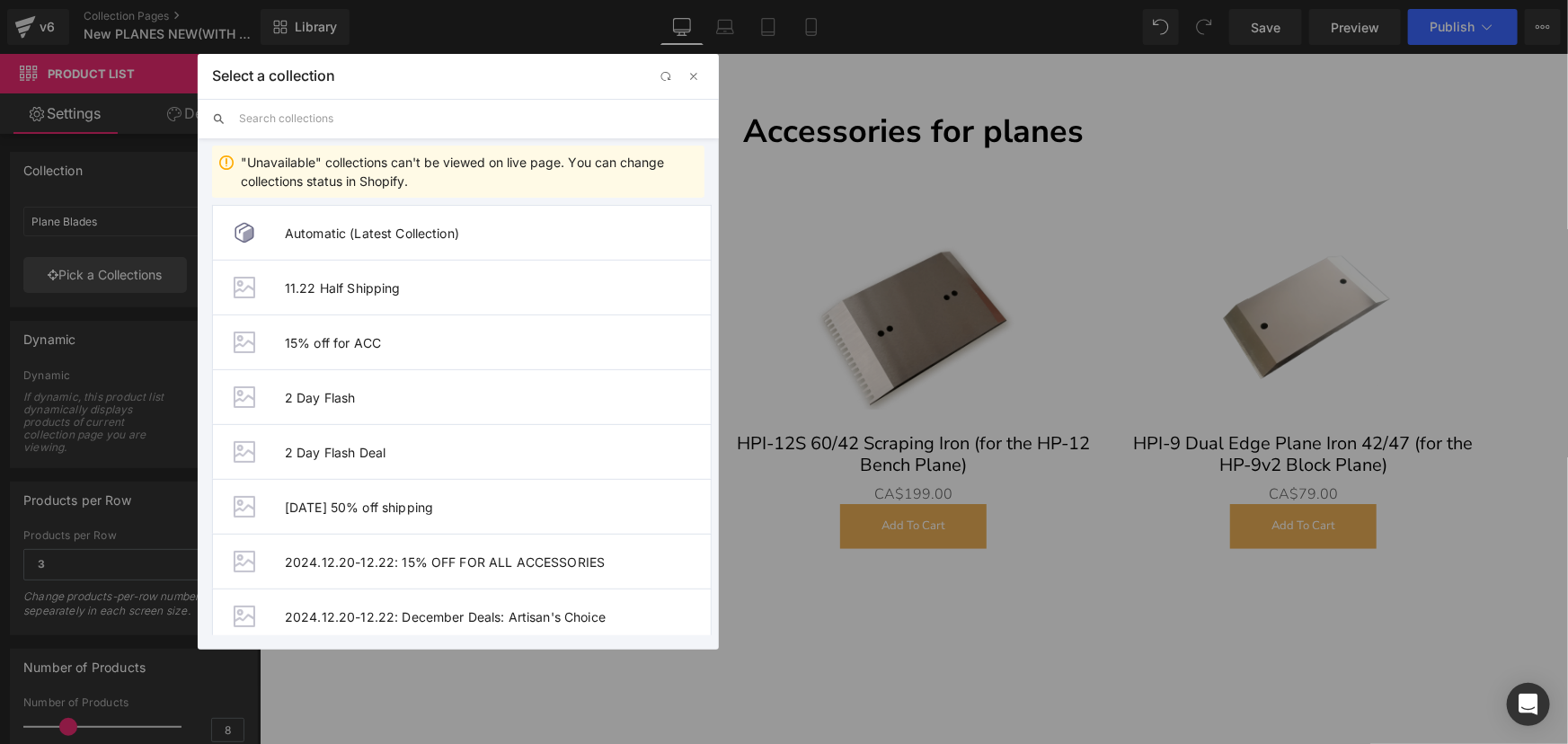
click at [351, 116] on input "text" at bounding box center [471, 118] width 465 height 40
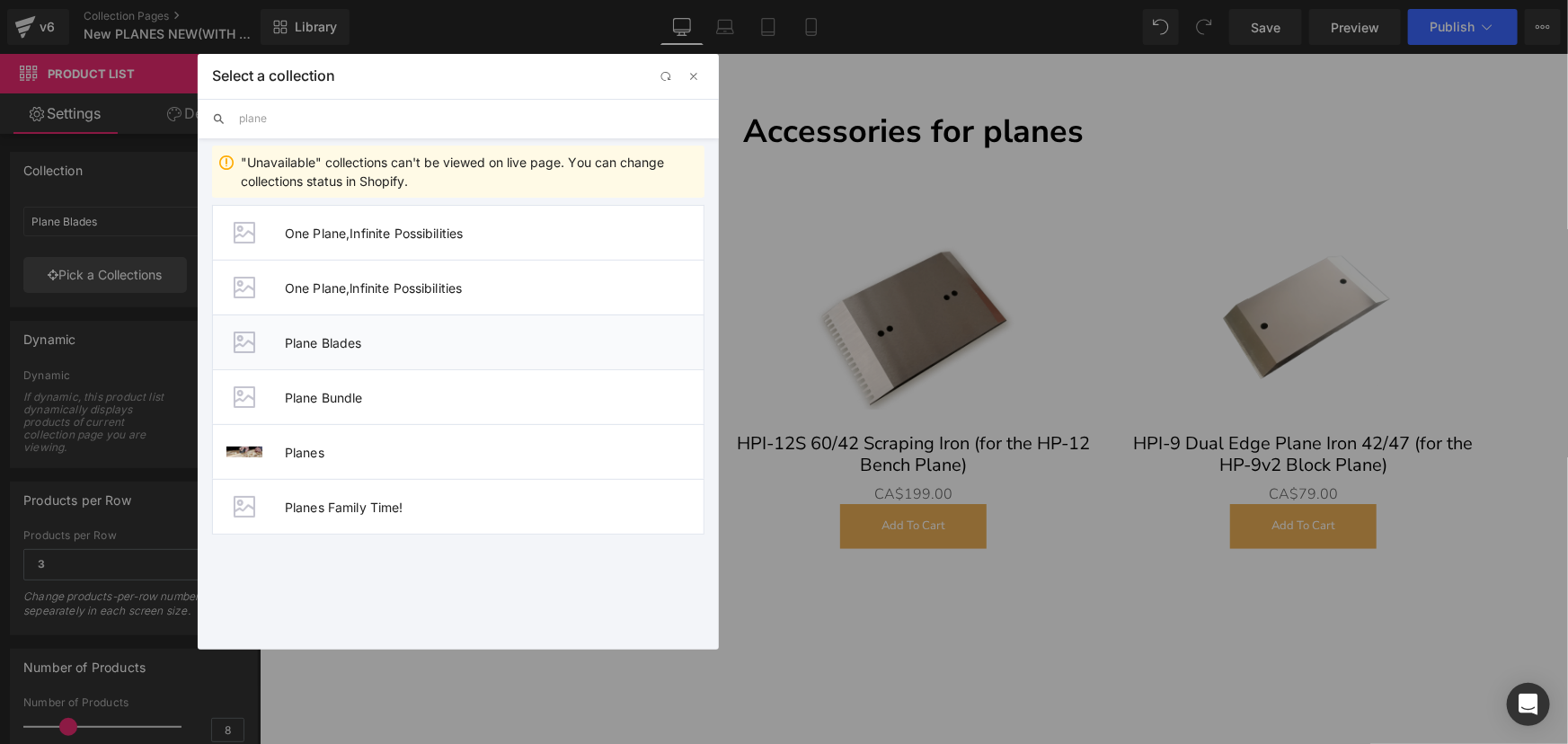
type input "plane"
click at [373, 347] on span "Plane Blades" at bounding box center [493, 343] width 418 height 16
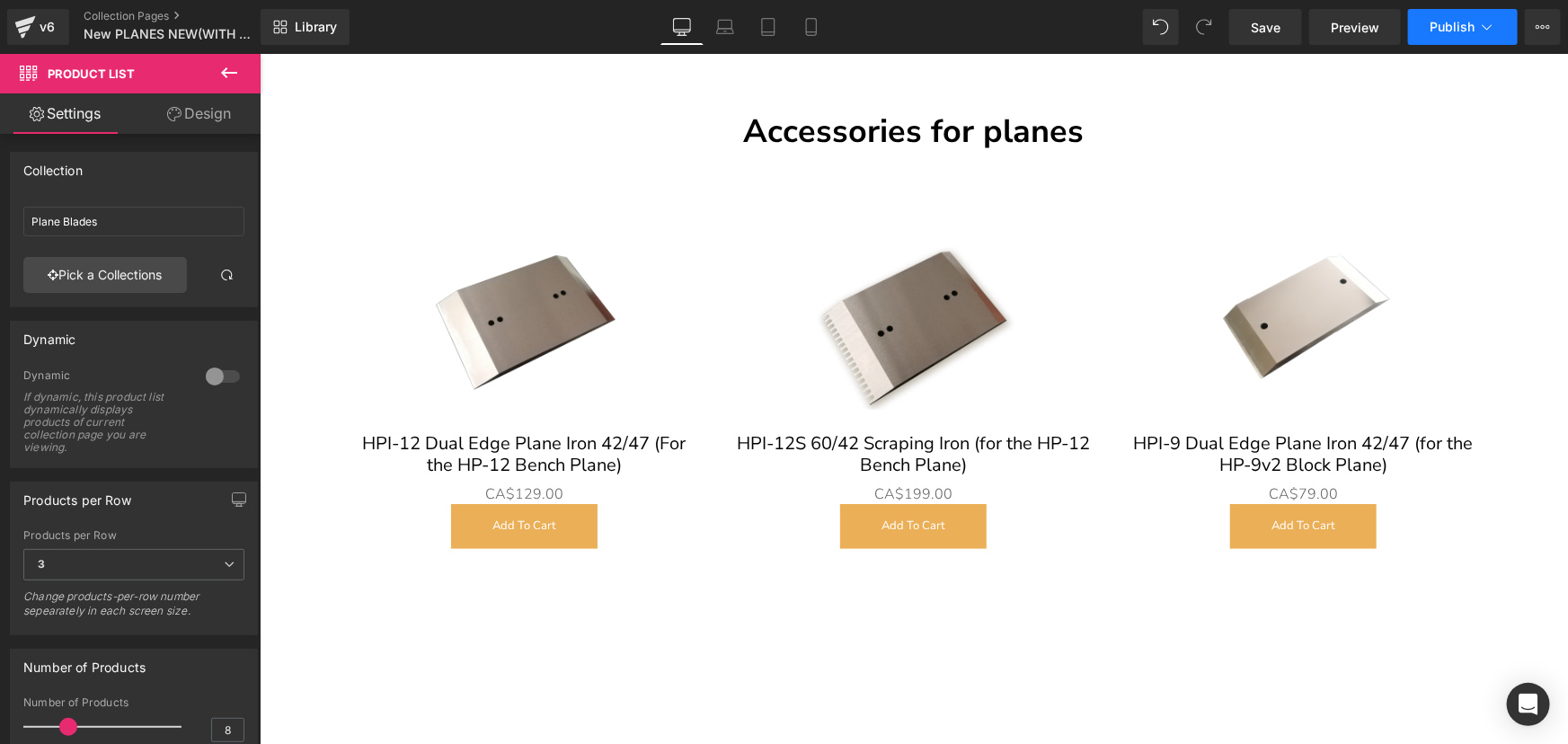
click at [1435, 23] on span "Publish" at bounding box center [1451, 26] width 45 height 15
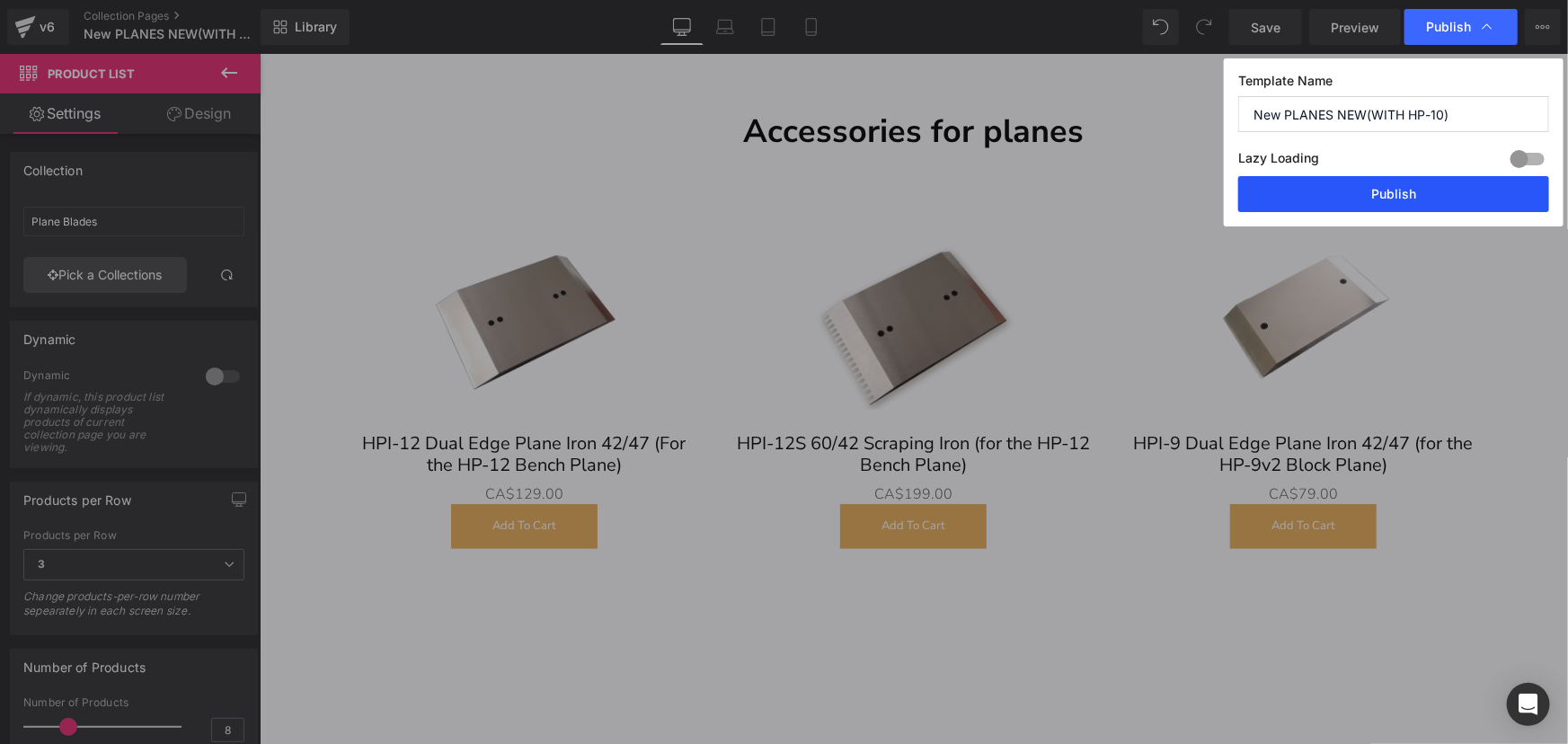
drag, startPoint x: 1410, startPoint y: 195, endPoint x: 632, endPoint y: 281, distance: 782.7
click at [1410, 195] on button "Publish" at bounding box center [1393, 193] width 311 height 36
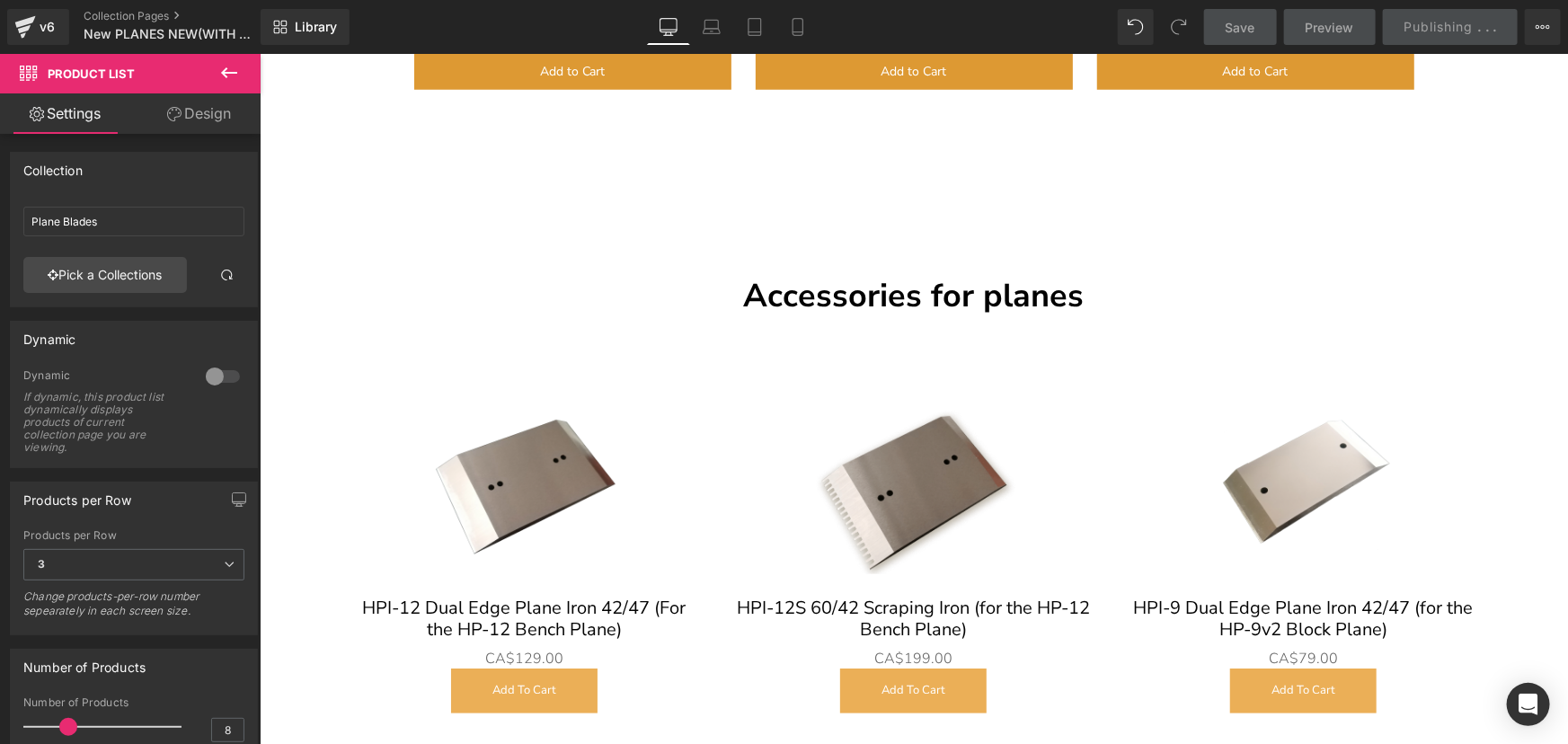
scroll to position [11240, 0]
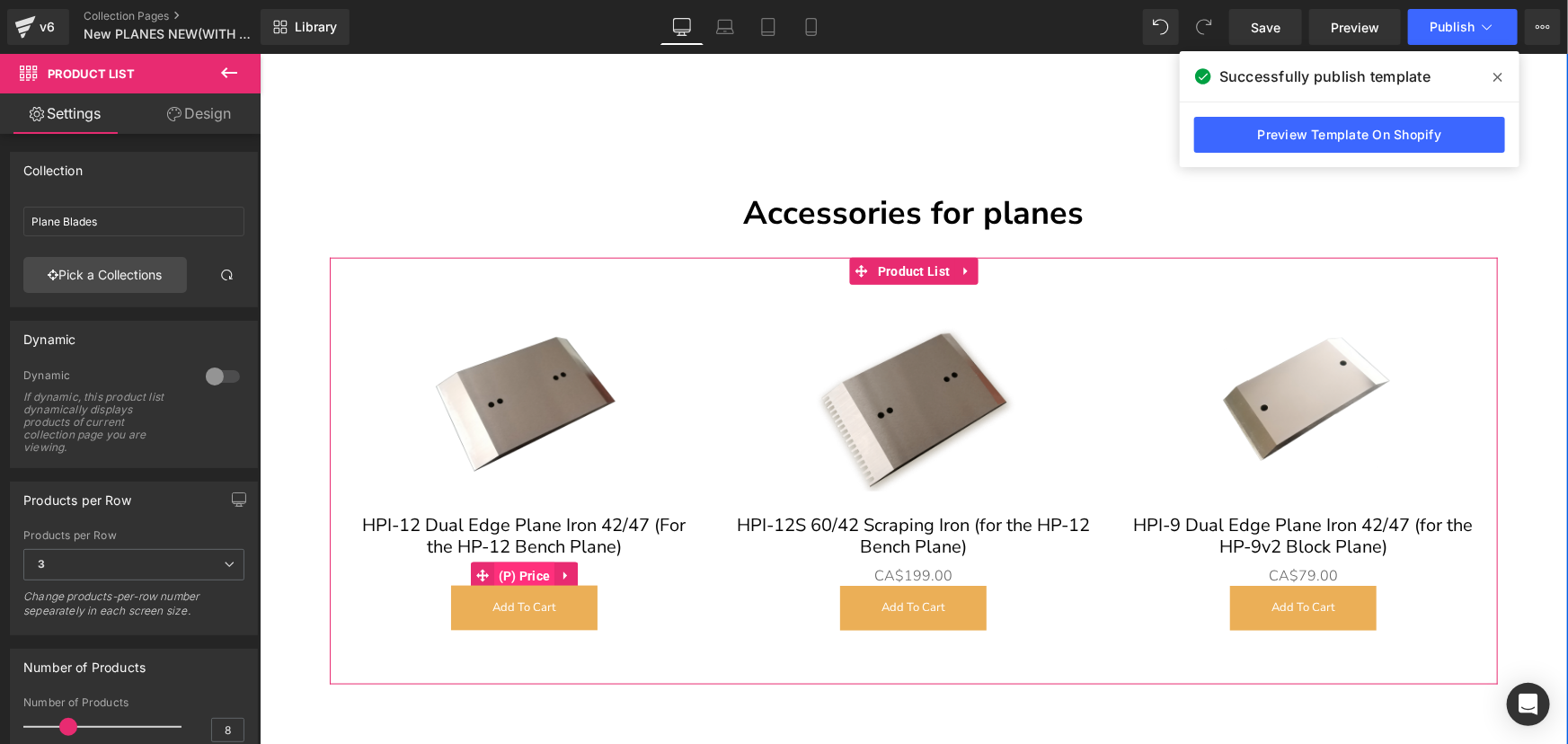
click at [520, 561] on span "(P) Price" at bounding box center [523, 575] width 61 height 27
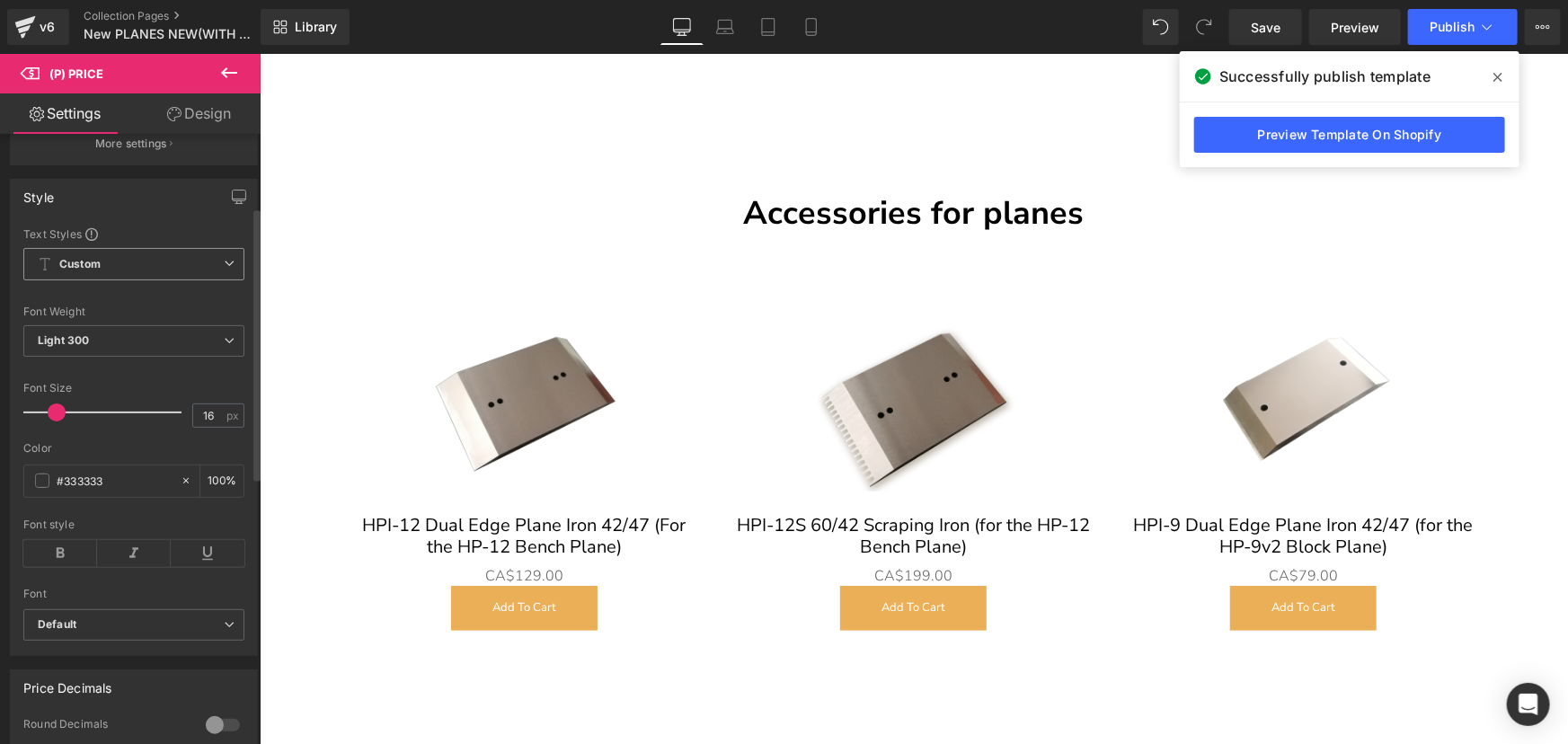
scroll to position [245, 0]
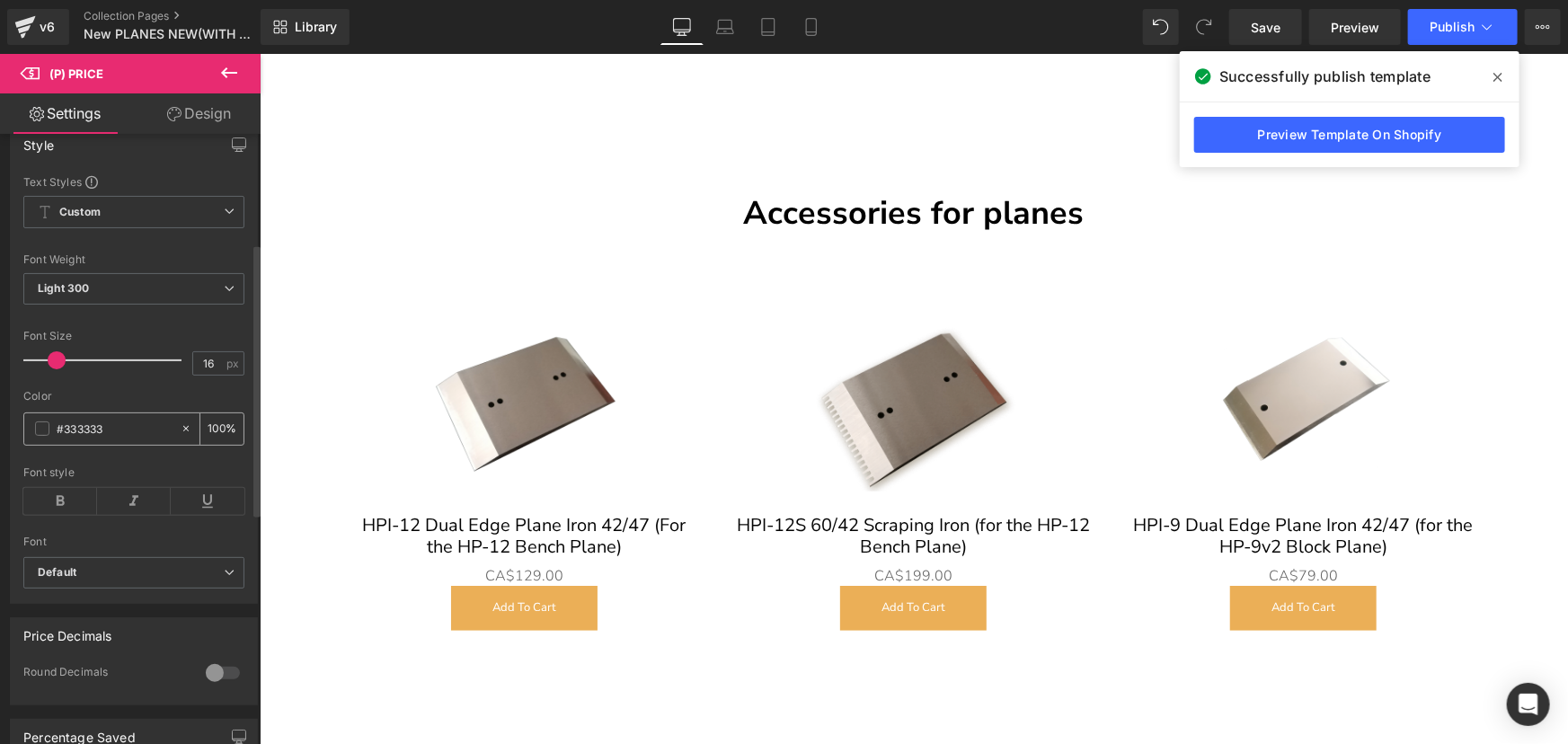
click at [39, 436] on span at bounding box center [42, 428] width 15 height 15
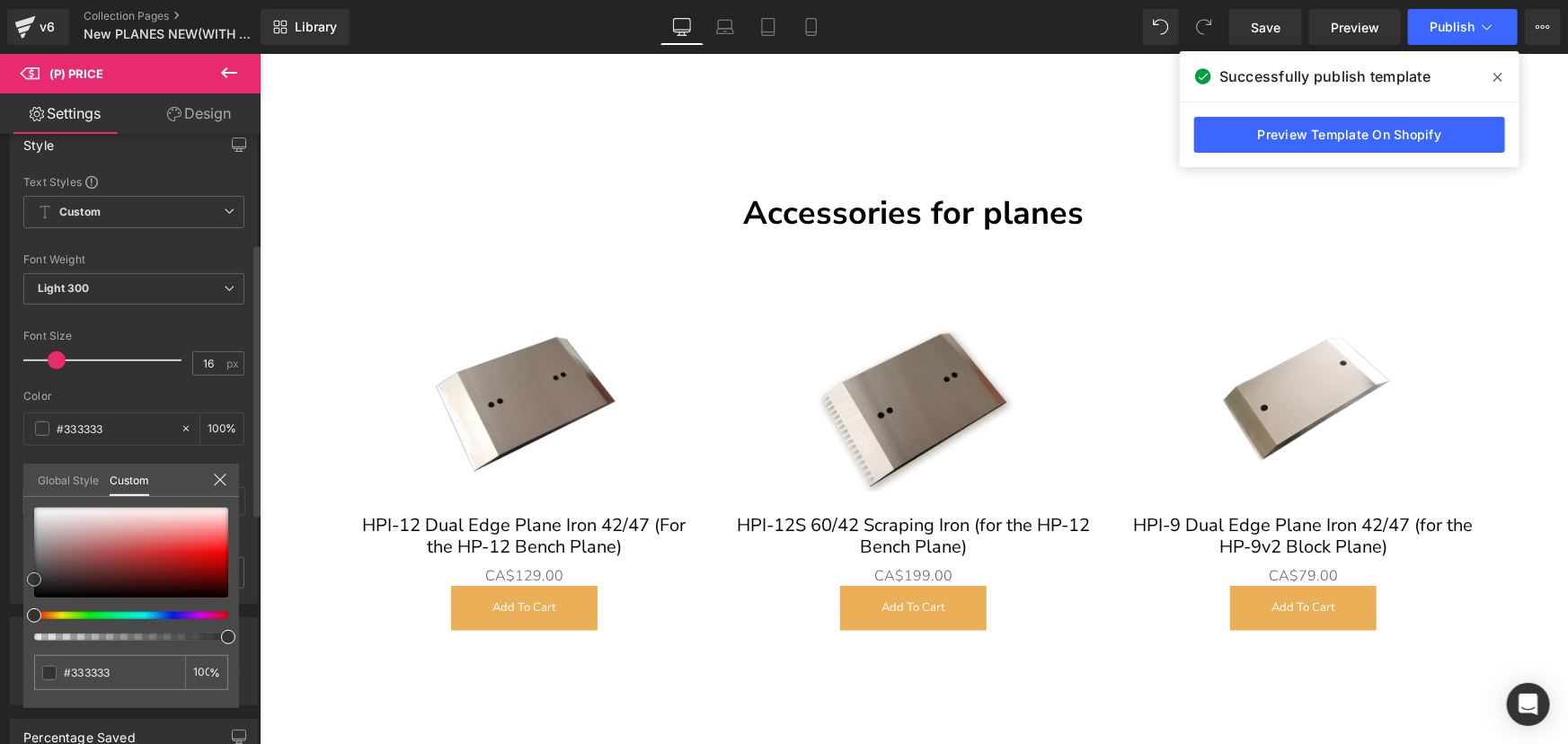
click at [207, 548] on div at bounding box center [131, 553] width 194 height 90
drag, startPoint x: 112, startPoint y: 674, endPoint x: 0, endPoint y: 650, distance: 114.5
click at [0, 604] on div "Style Text Styles Custom Custom Setup Global Style Custom Setup Global Style Th…" at bounding box center [134, 358] width 269 height 490
type input "#f32424"
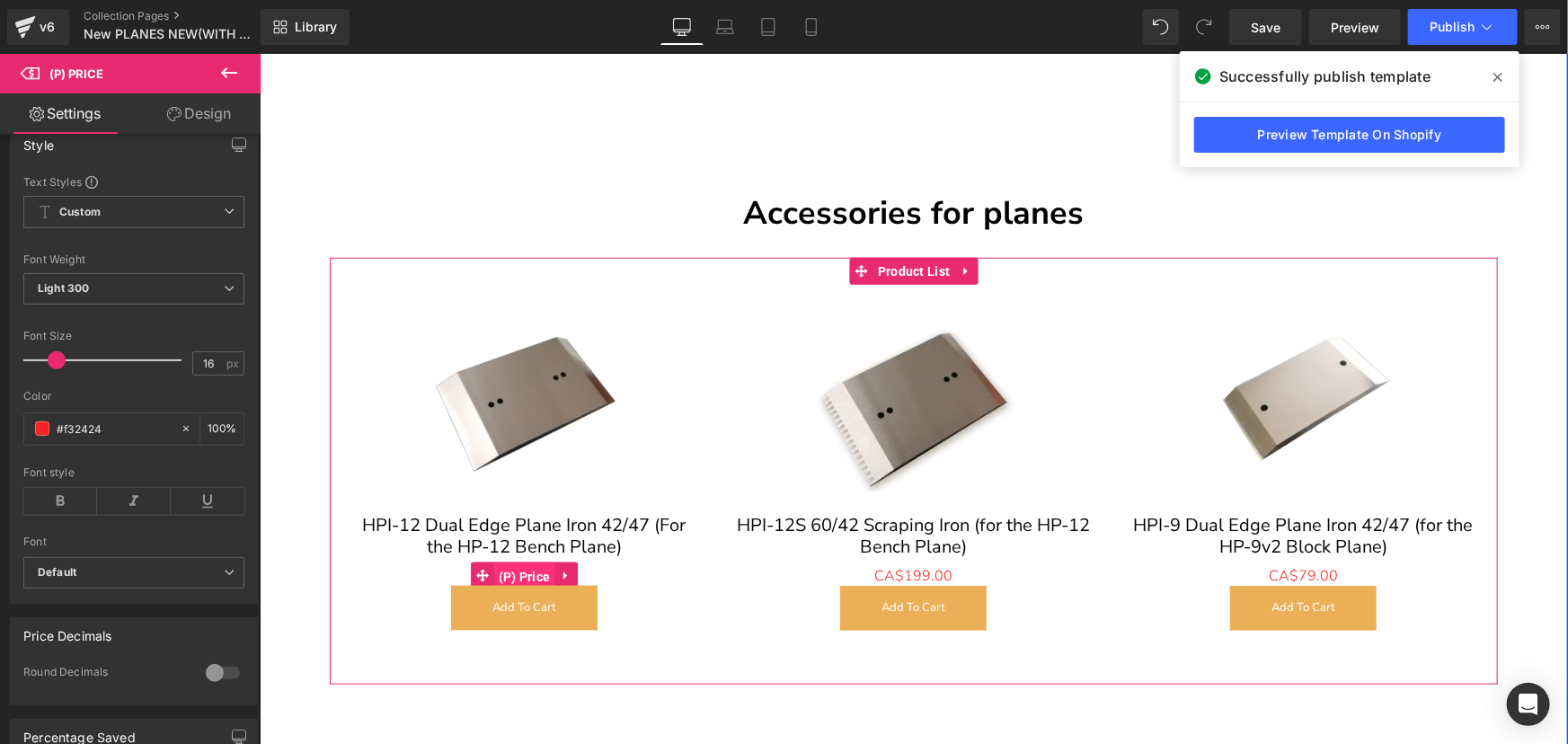
click at [509, 562] on span "(P) Price" at bounding box center [523, 576] width 61 height 27
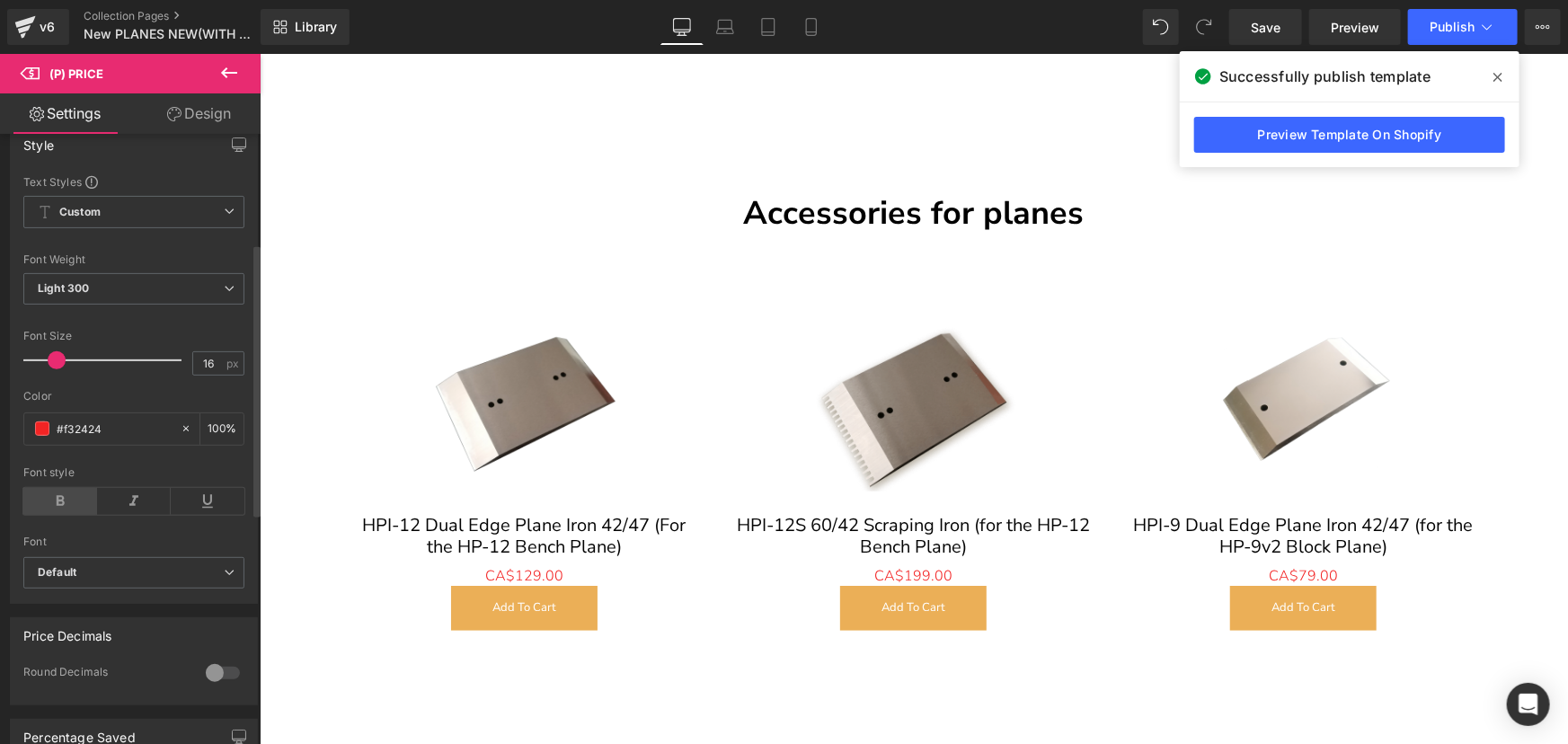
click at [59, 512] on icon at bounding box center [60, 501] width 74 height 27
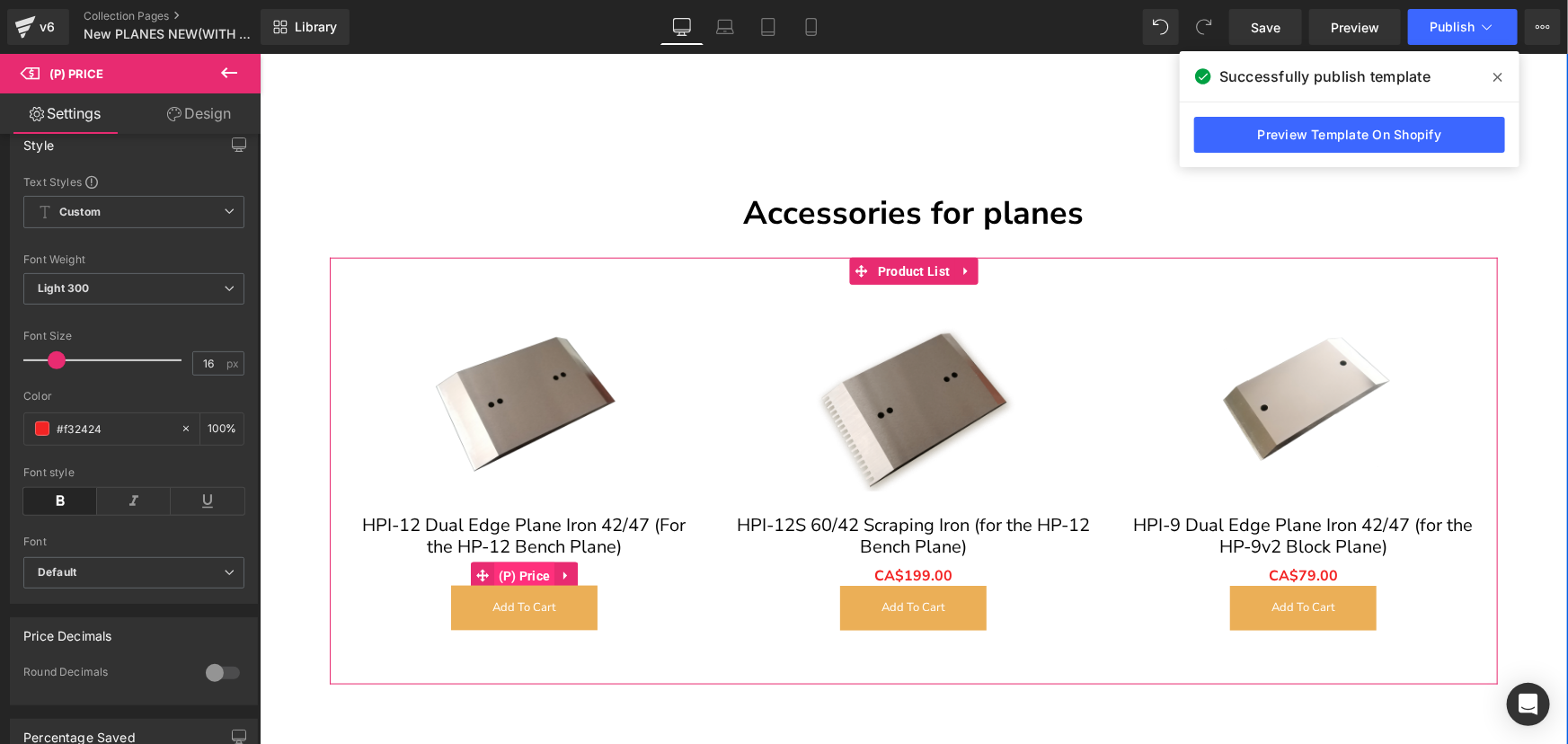
click at [497, 561] on span "(P) Price" at bounding box center [523, 575] width 61 height 27
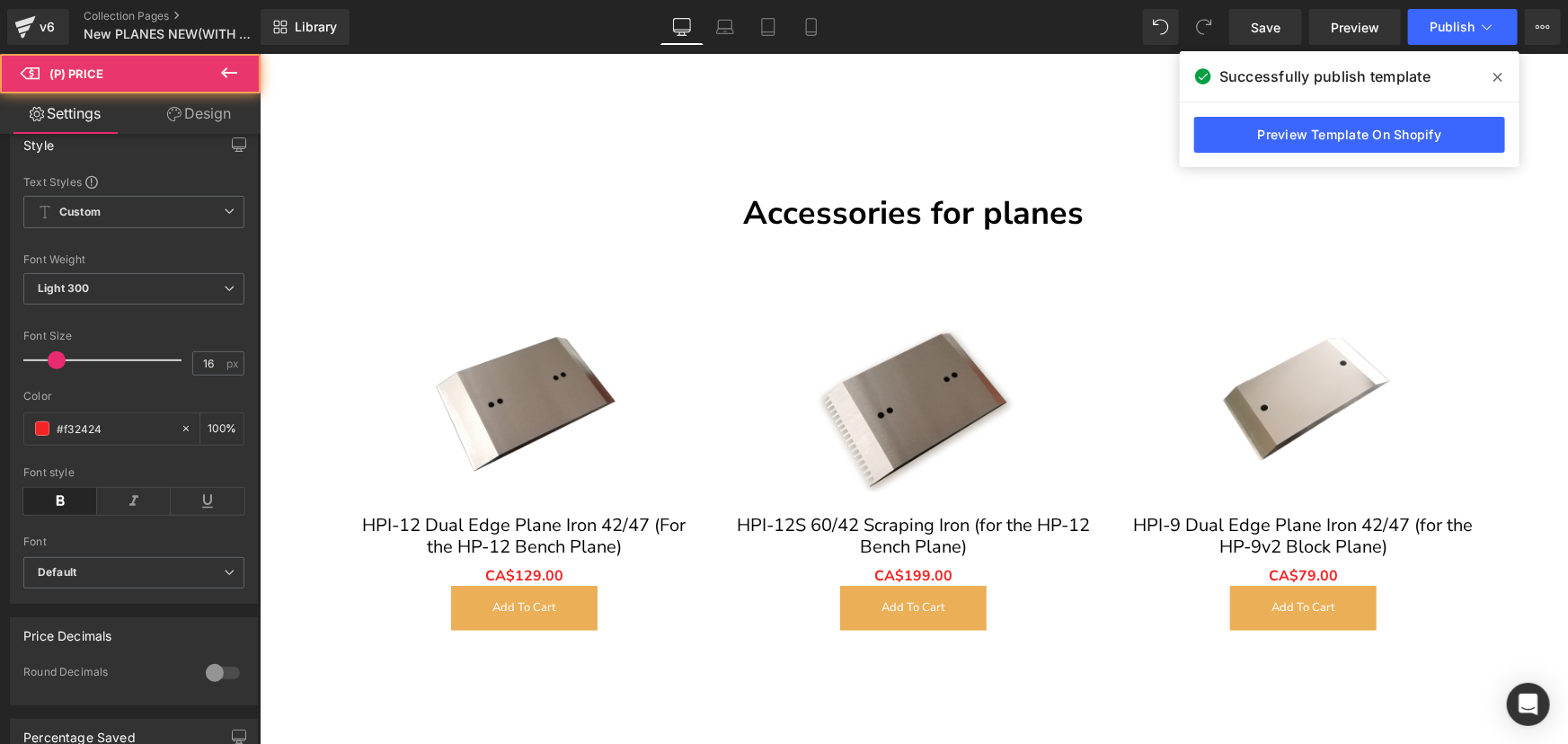
click at [203, 119] on link "Design" at bounding box center [199, 114] width 130 height 41
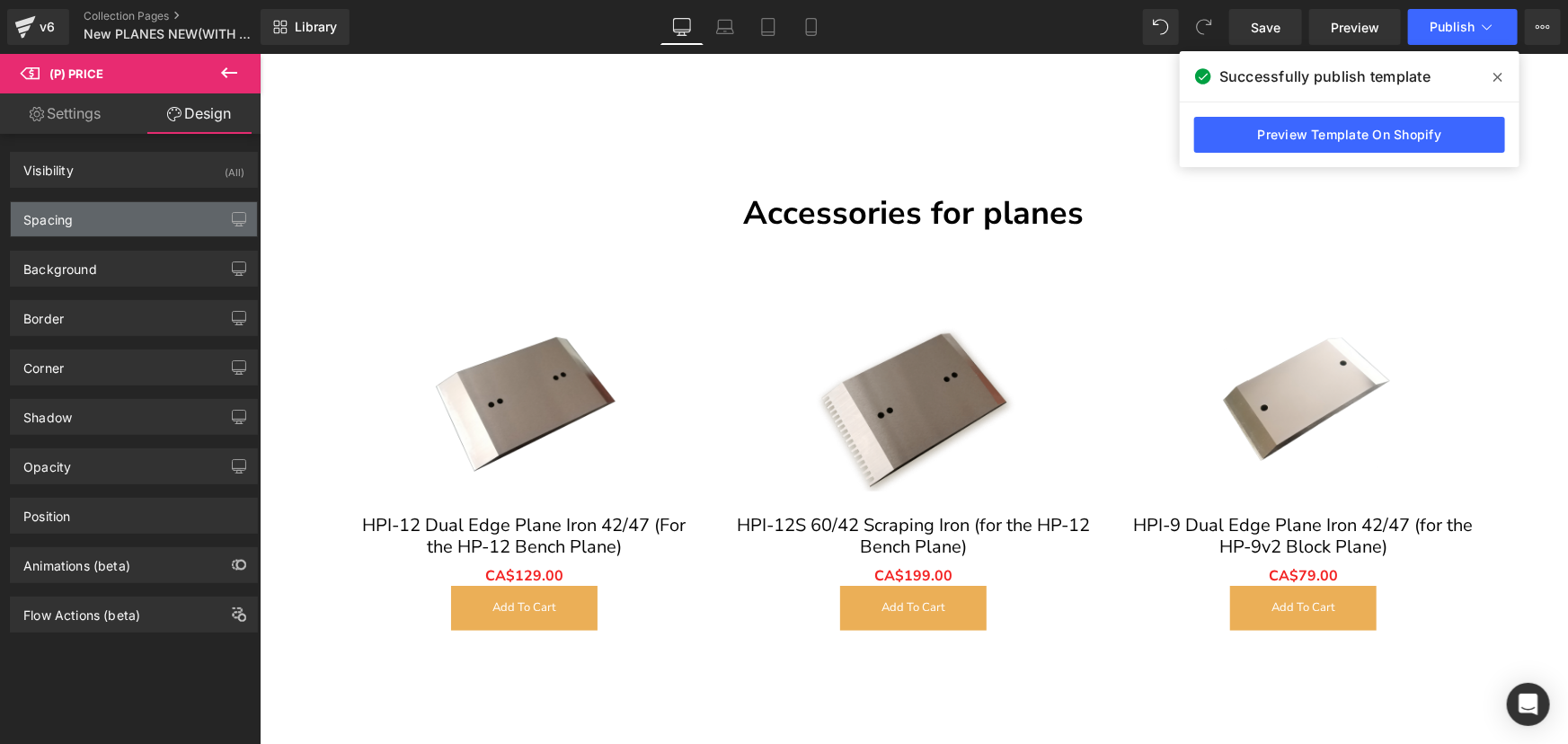
click at [110, 230] on div "Spacing" at bounding box center [134, 219] width 247 height 34
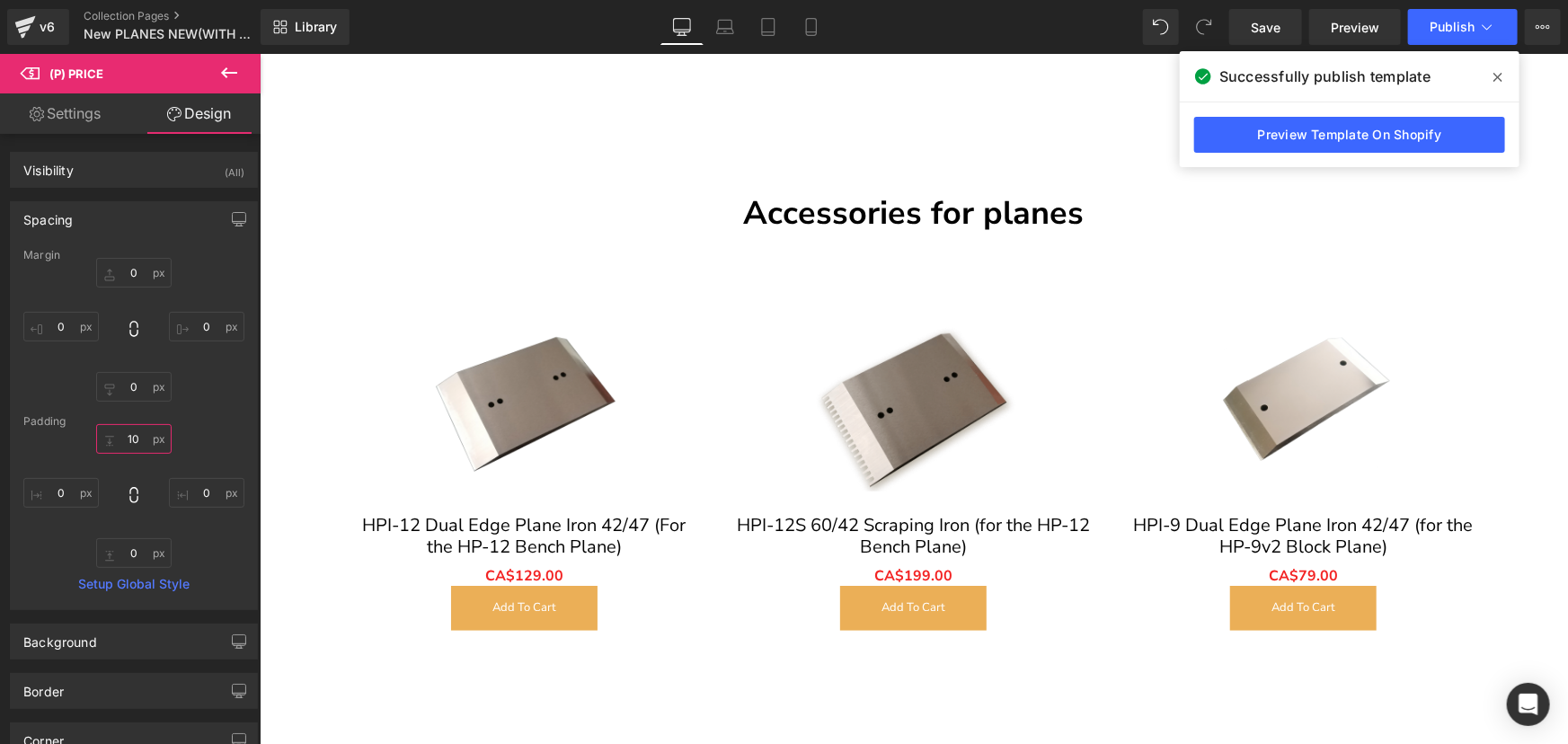
type input "0"
type input "10"
click at [138, 545] on input "0" at bounding box center [134, 553] width 76 height 30
click at [127, 557] on input "0" at bounding box center [134, 553] width 76 height 30
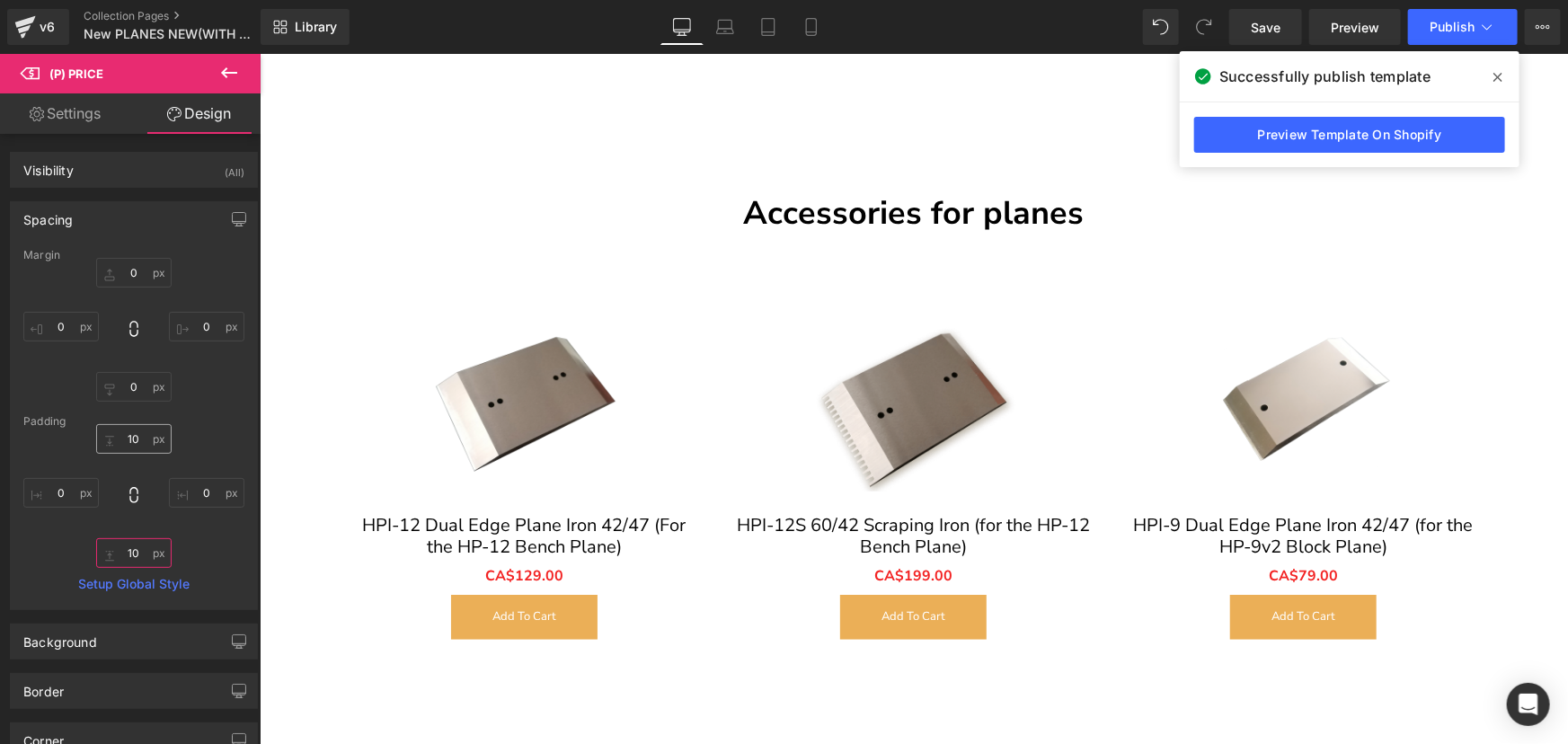
type input "10"
click at [131, 440] on input "10" at bounding box center [134, 439] width 76 height 30
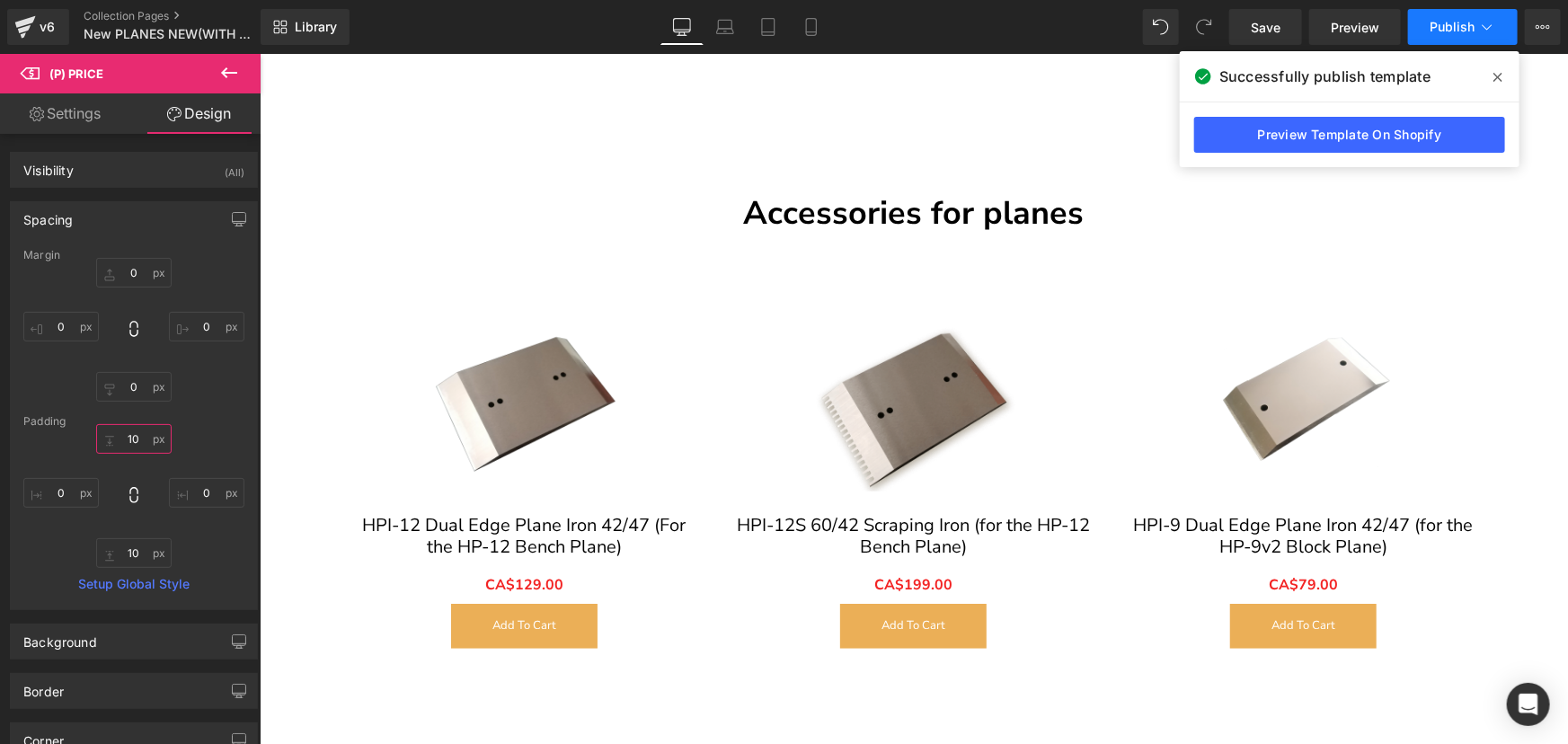
type input "10"
click at [1457, 14] on button "Publish" at bounding box center [1462, 26] width 110 height 36
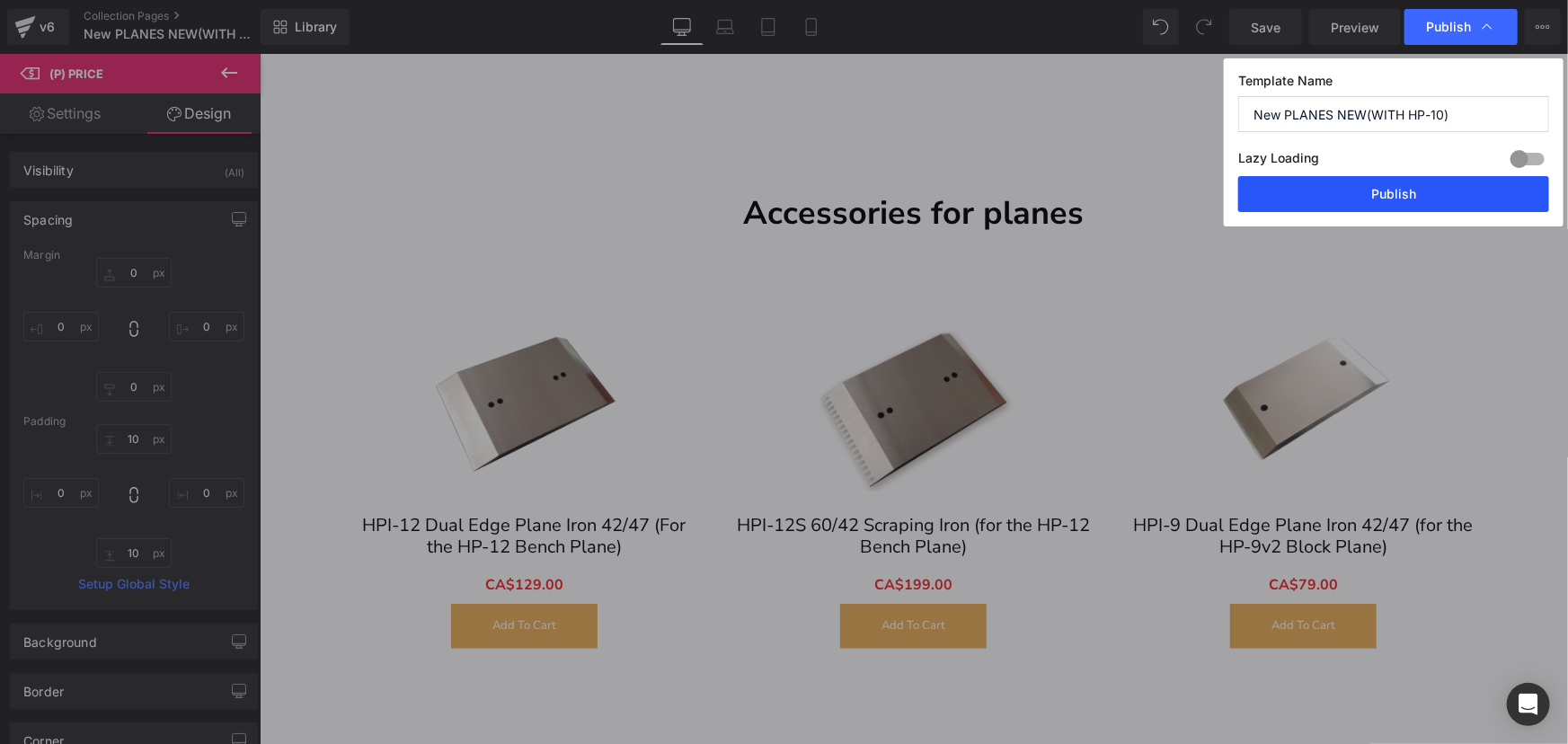
click at [1419, 196] on button "Publish" at bounding box center [1393, 193] width 311 height 36
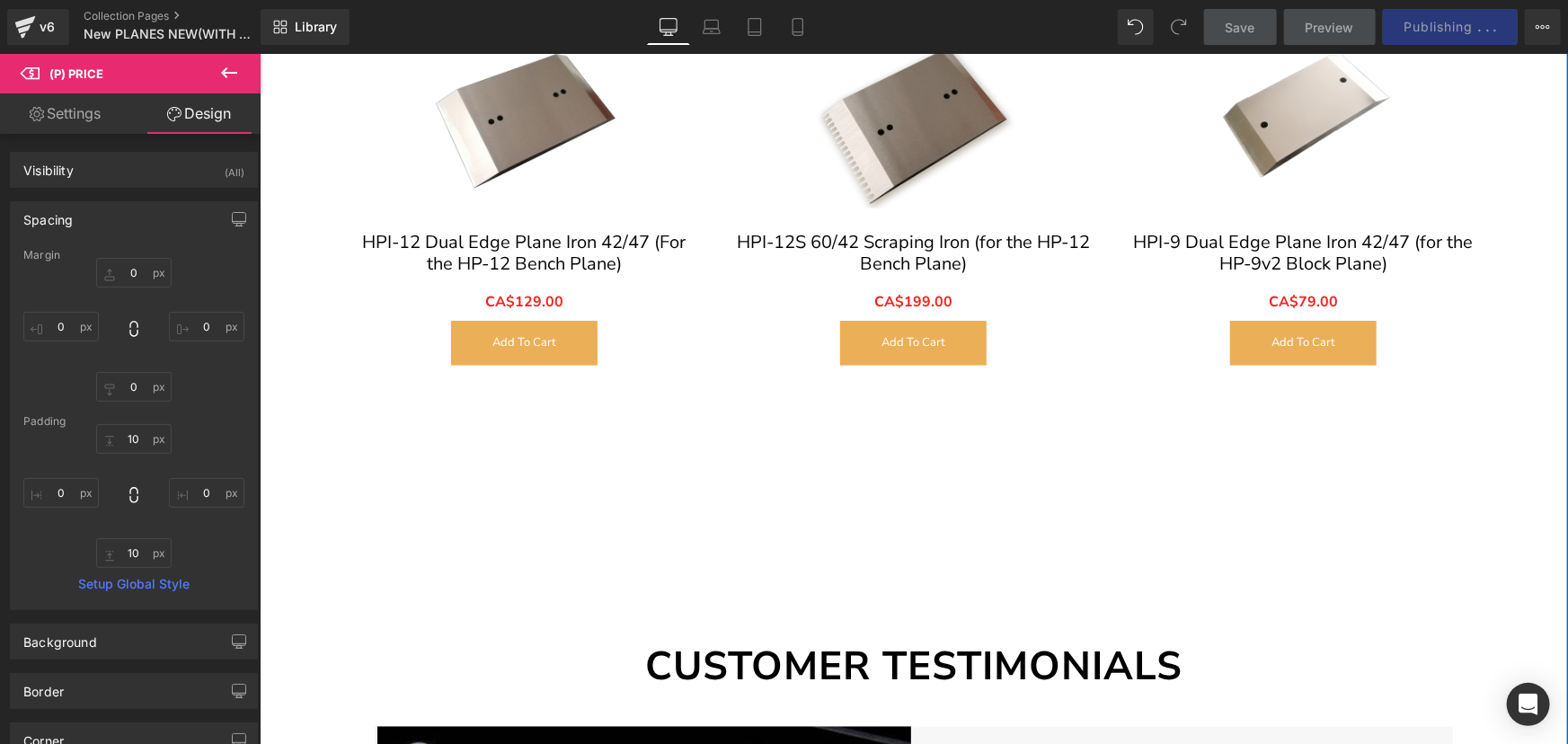
scroll to position [11567, 0]
